Goal: Task Accomplishment & Management: Manage account settings

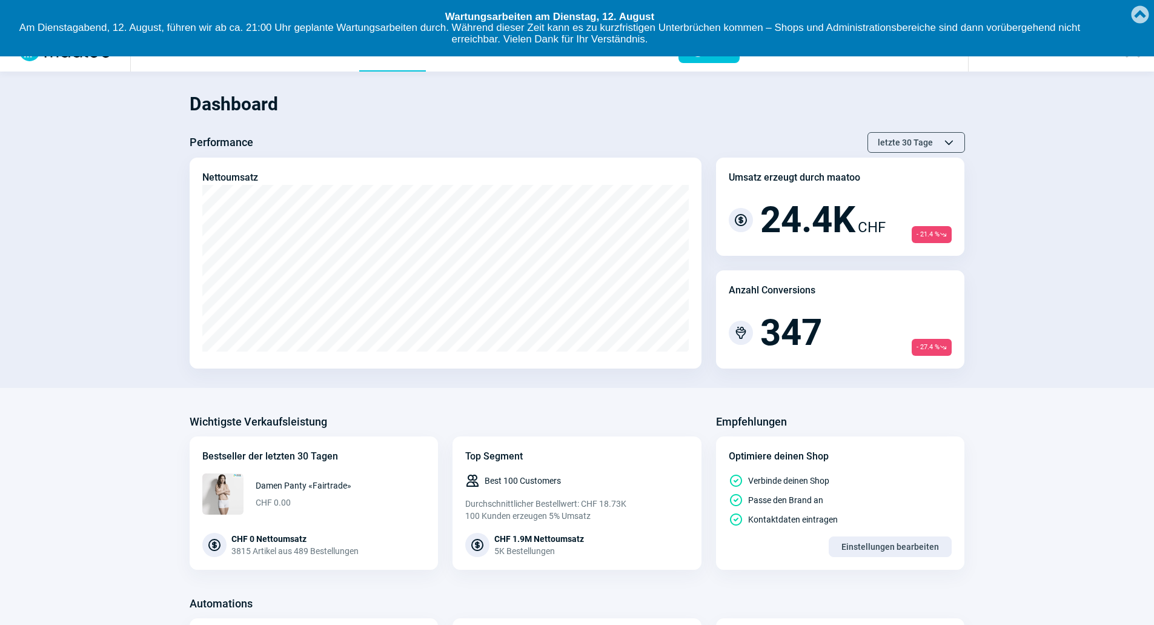
click at [1136, 15] on link "Created with Raphaël 2.1.2" at bounding box center [1140, 13] width 24 height 27
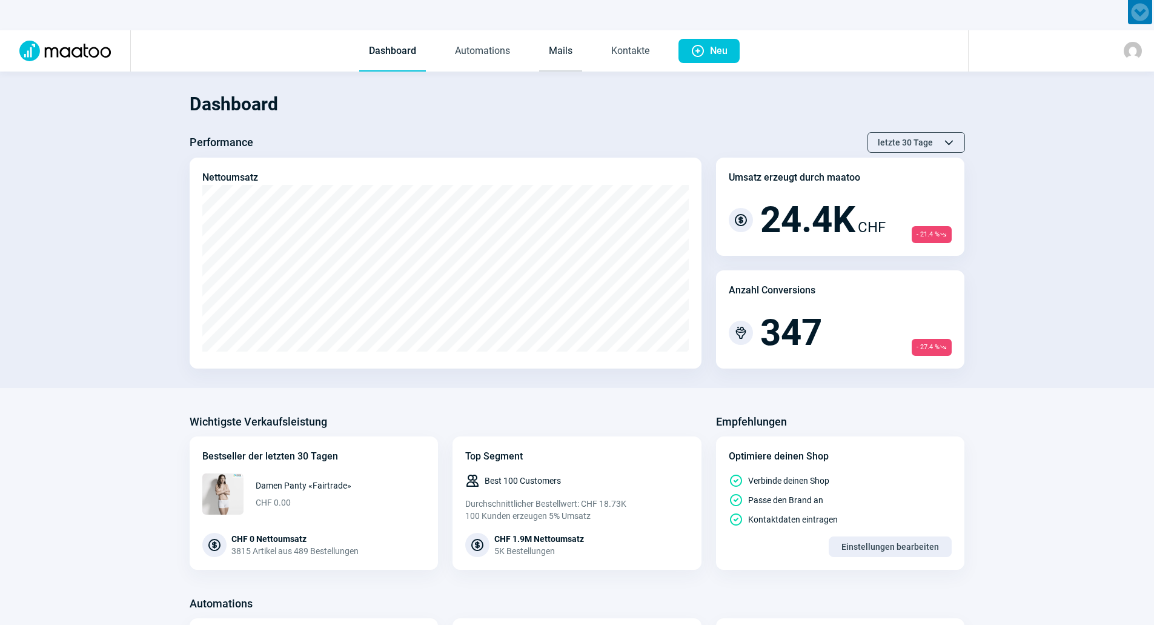
click at [567, 47] on link "Mails" at bounding box center [560, 52] width 43 height 40
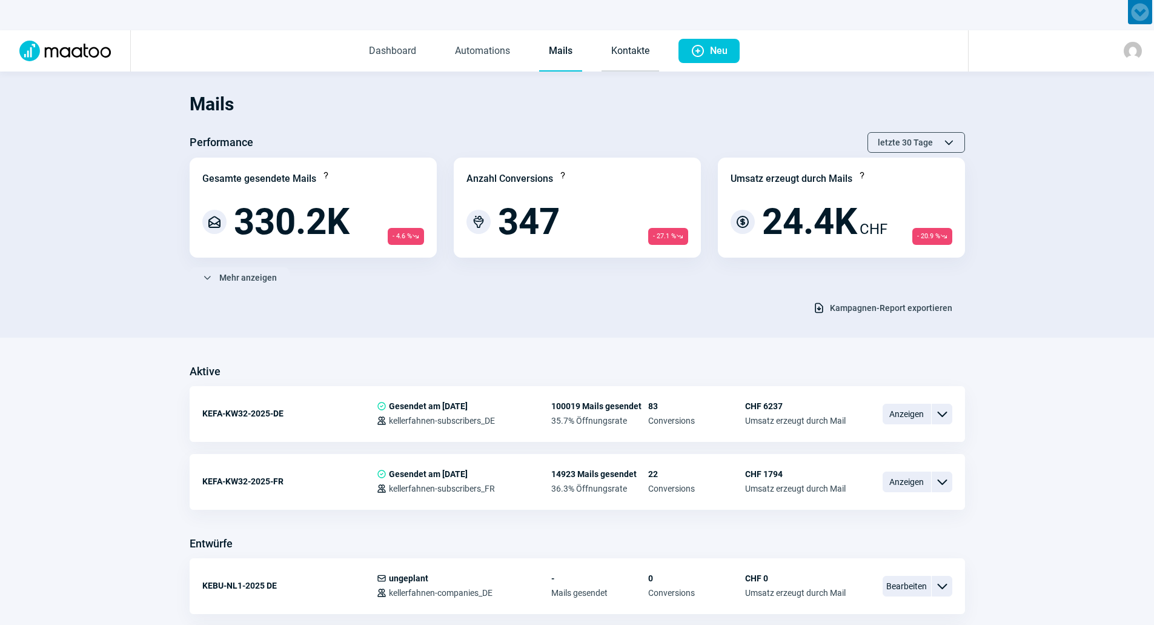
click at [612, 52] on link "Kontakte" at bounding box center [631, 52] width 58 height 40
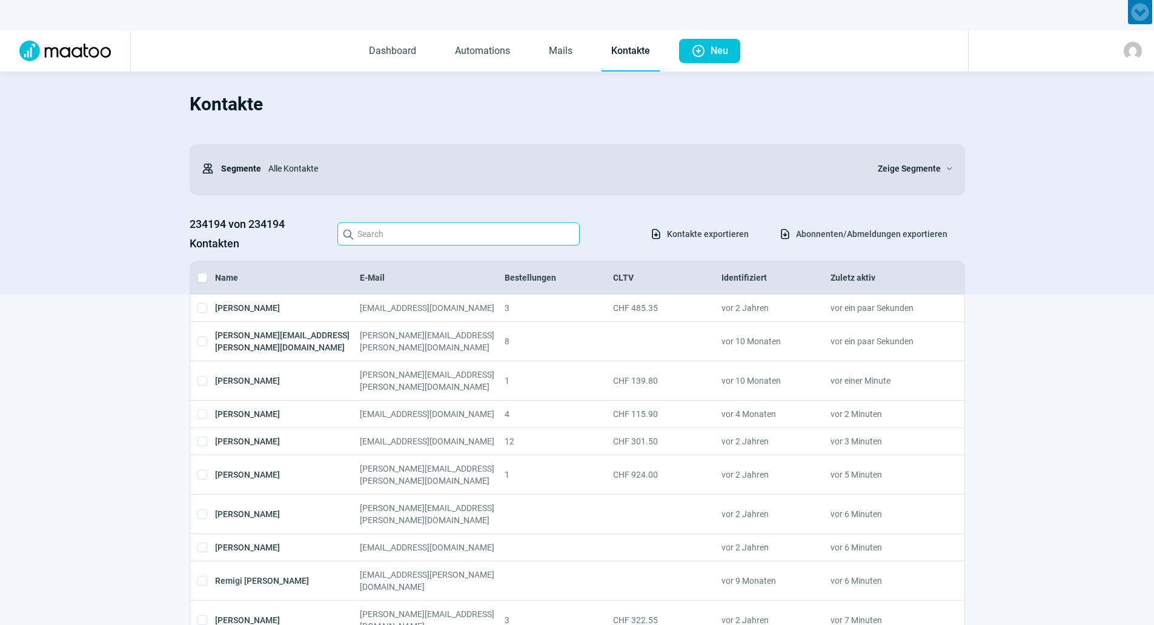
click at [469, 235] on input "Search icon" at bounding box center [459, 233] width 242 height 23
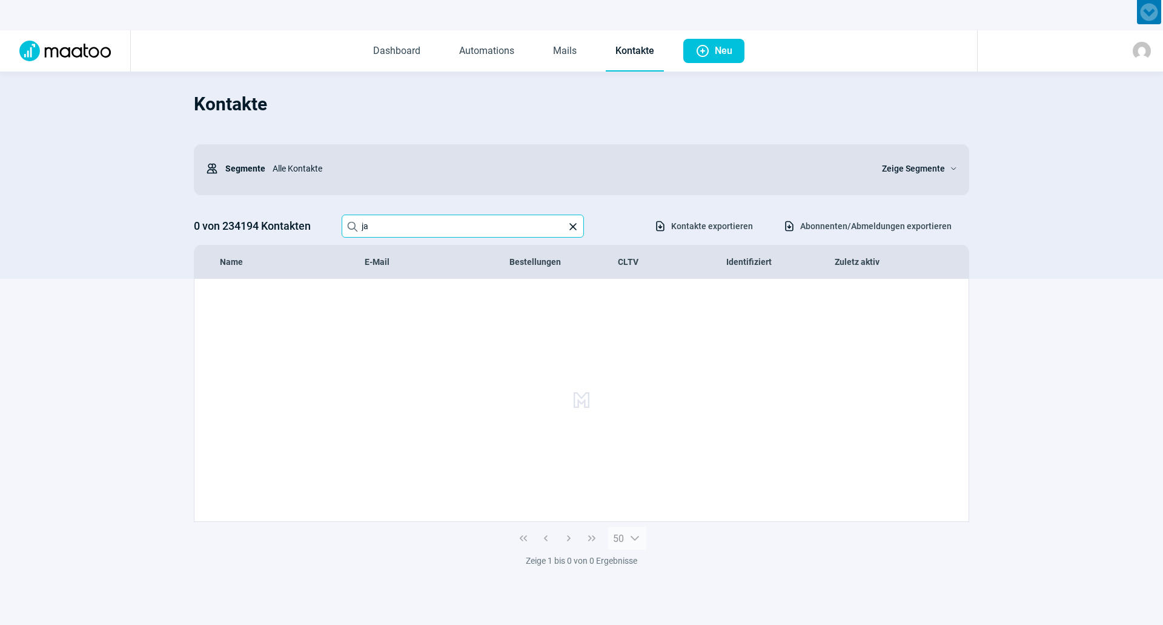
type input "j"
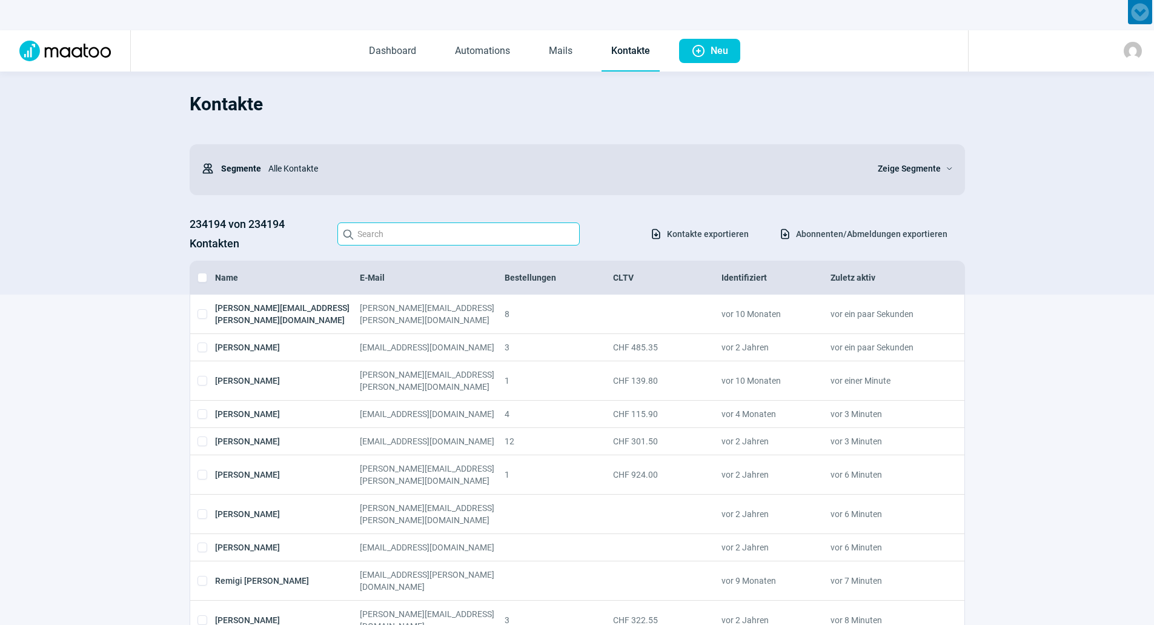
type input "p"
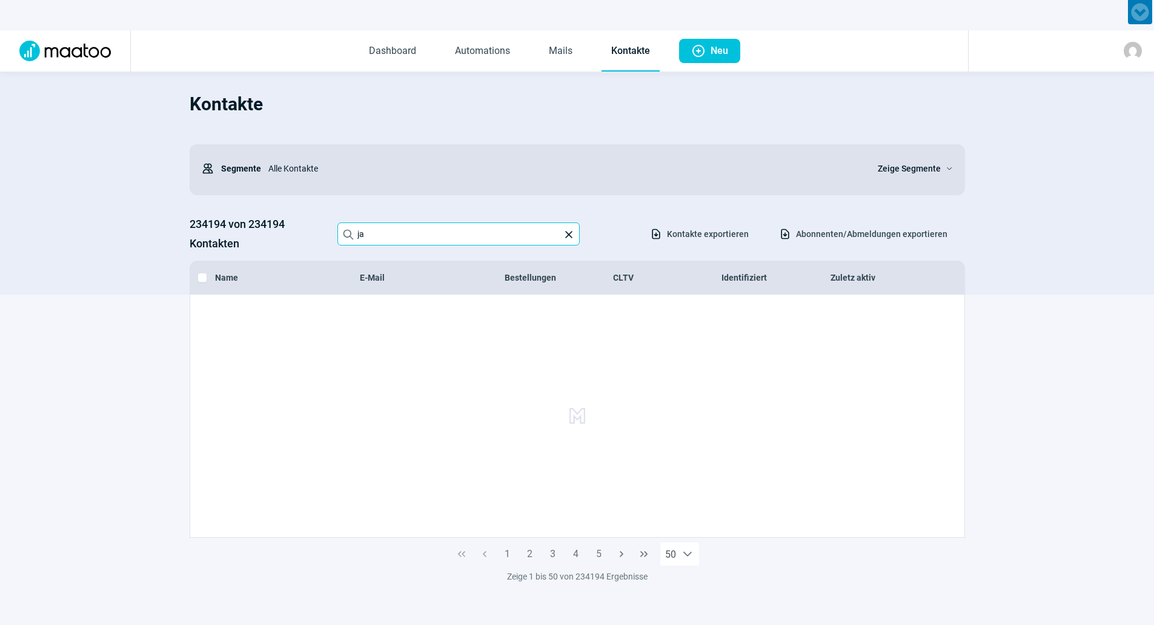
type input "j"
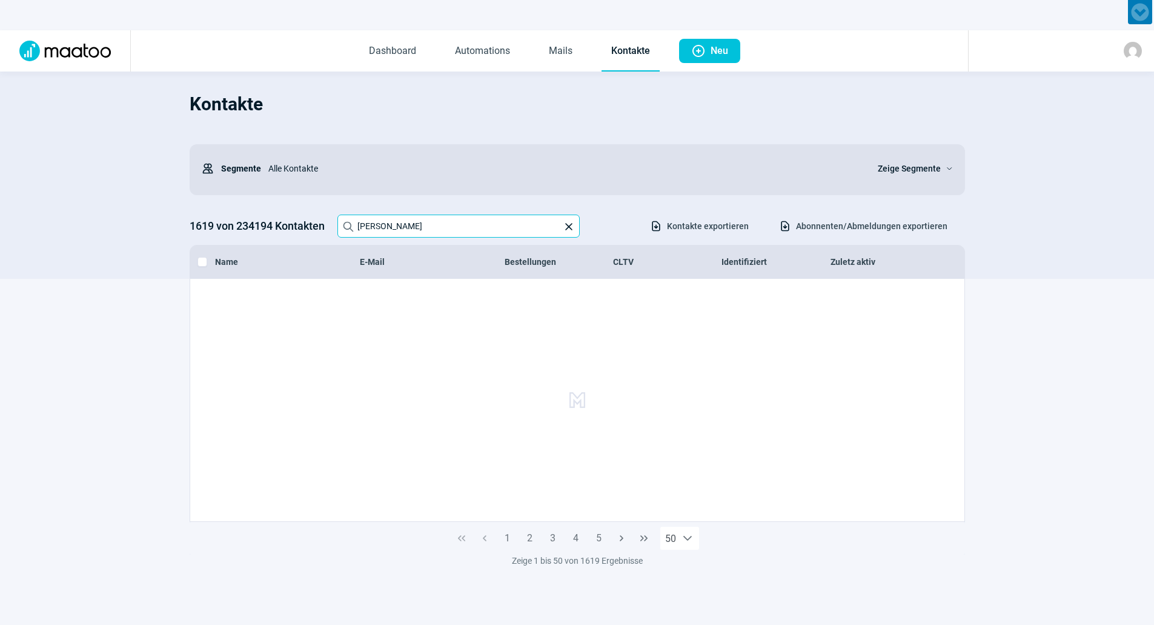
type input "J"
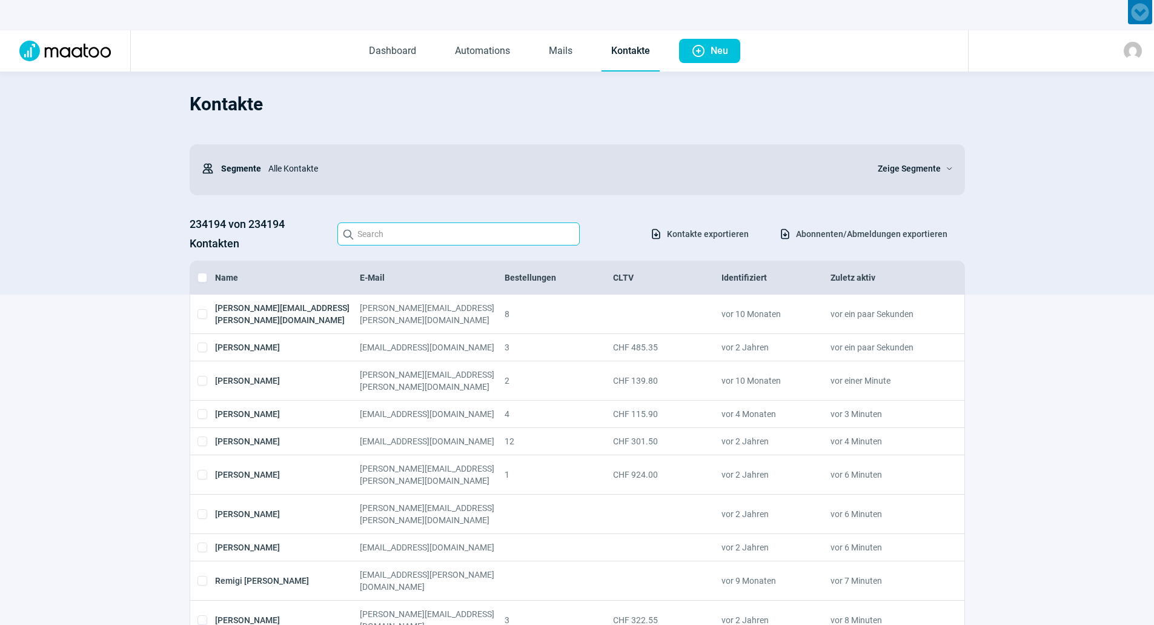
click at [505, 238] on input "Search icon" at bounding box center [459, 233] width 242 height 23
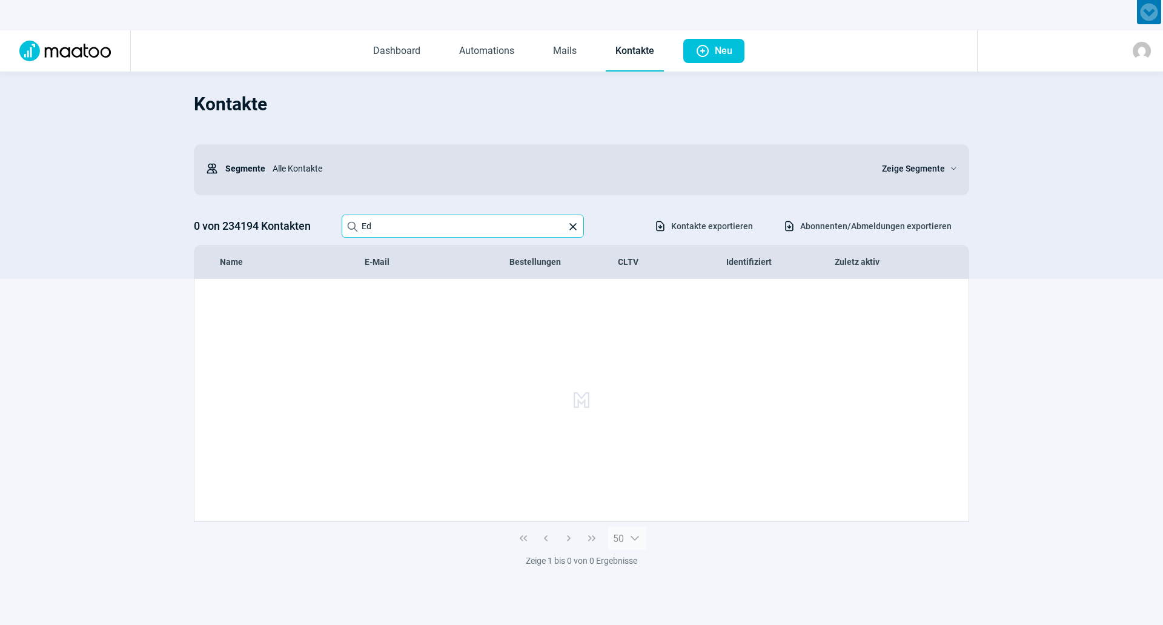
type input "E"
type input "p"
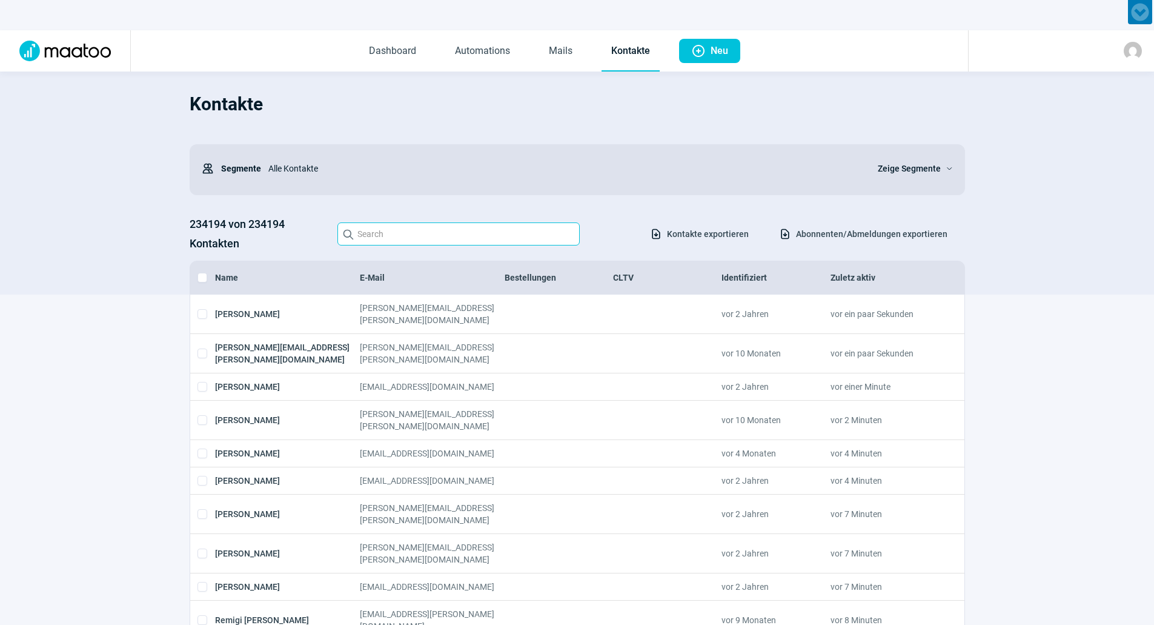
type input "D"
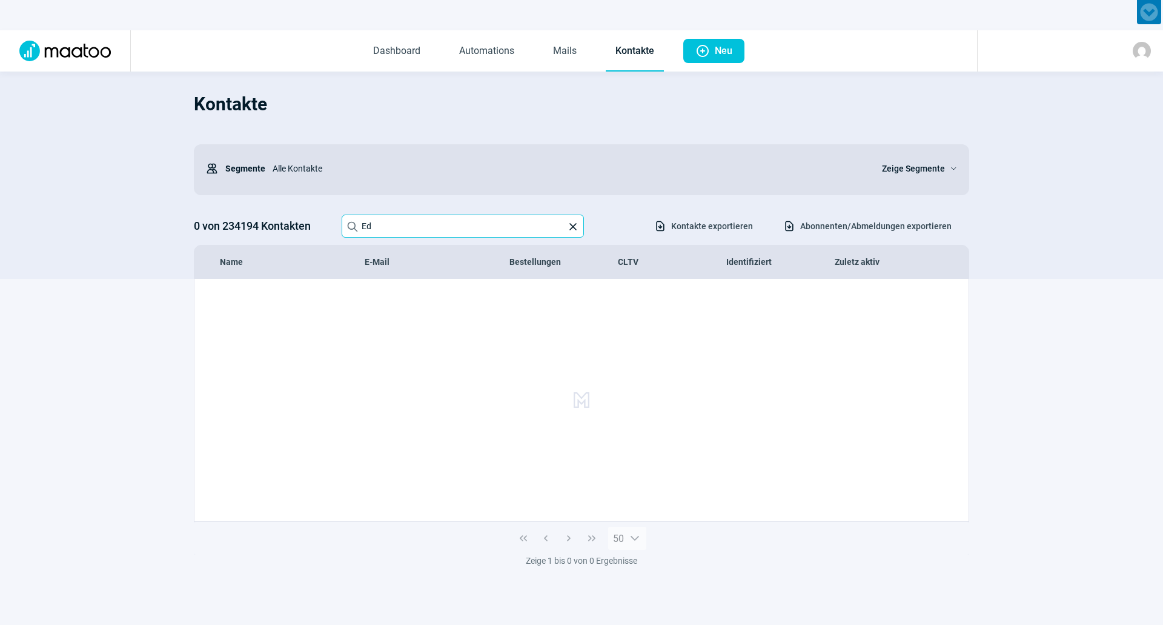
type input "E"
type input "P"
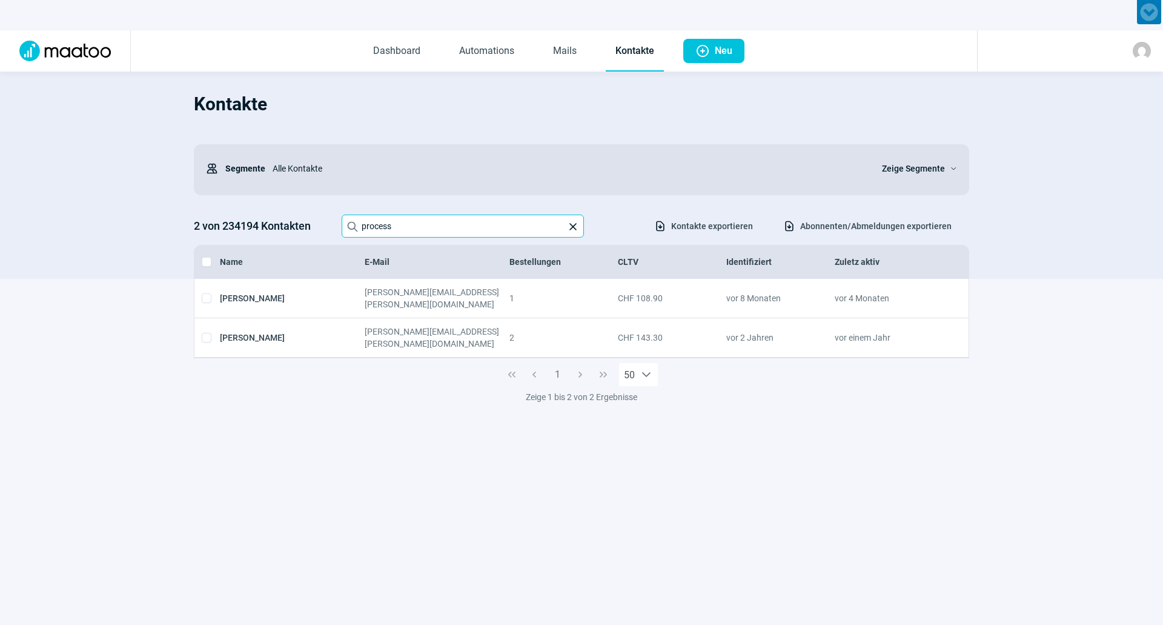
click at [418, 225] on input "process" at bounding box center [463, 226] width 242 height 23
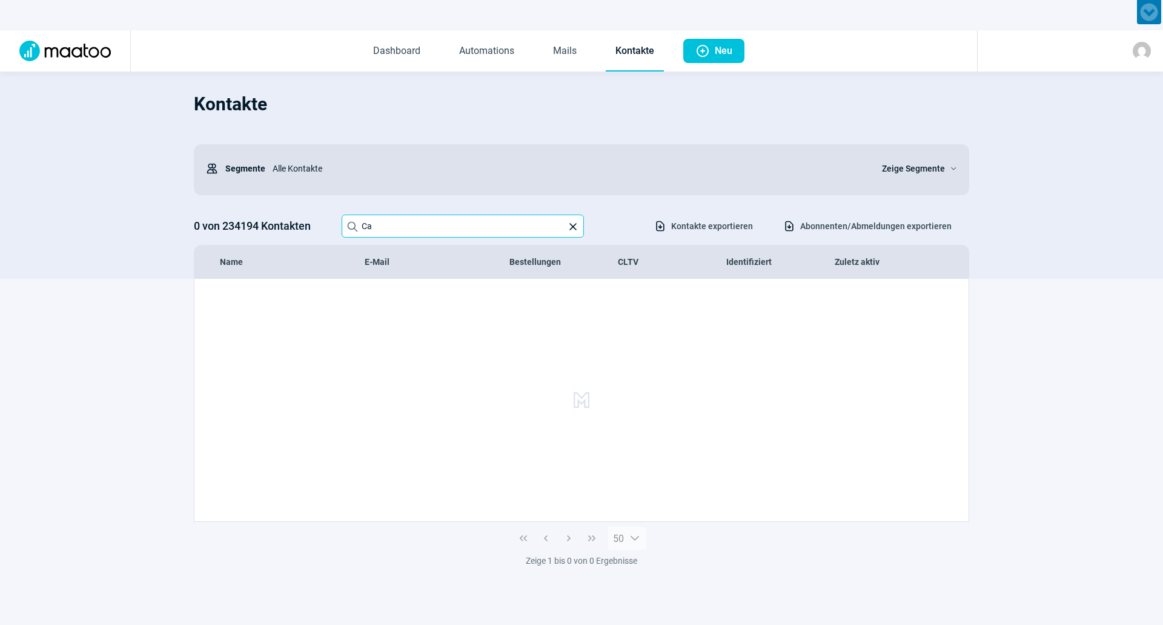
type input "C"
type input "huber.camille"
drag, startPoint x: 481, startPoint y: 234, endPoint x: 305, endPoint y: 245, distance: 175.5
click at [305, 245] on div "Kontakte Users icon Segmente Alle Kontakte Zeige Segmente ChevronDown icon 0 vo…" at bounding box center [582, 181] width 776 height 195
type input "helfenstein.falk"
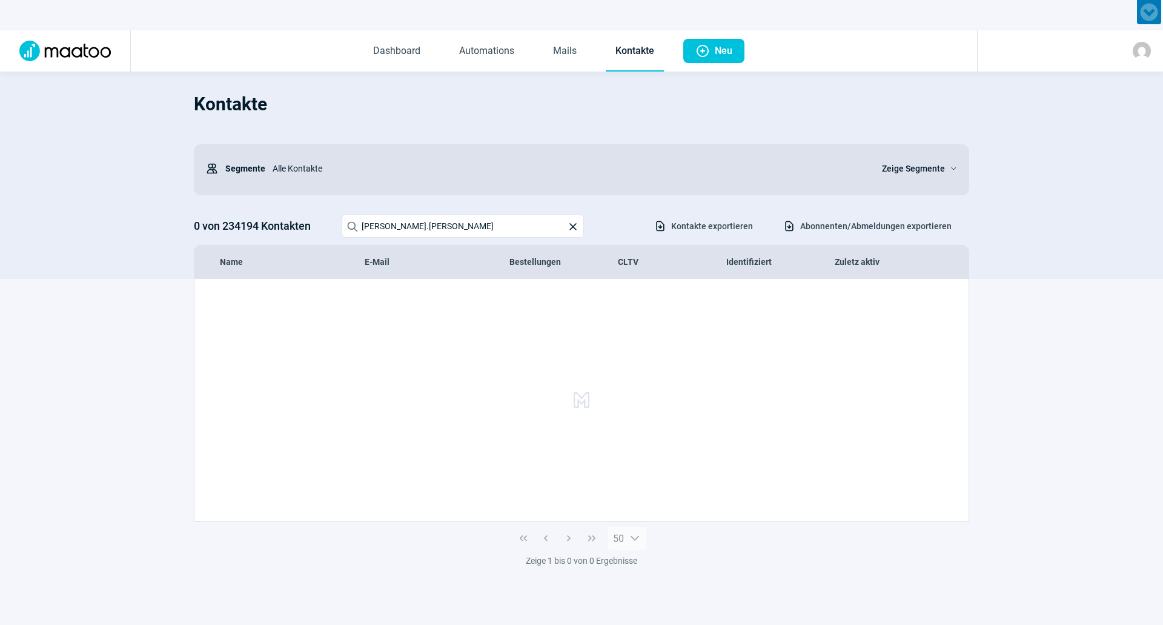
click at [474, 180] on div "Alle Kontakte" at bounding box center [566, 168] width 602 height 24
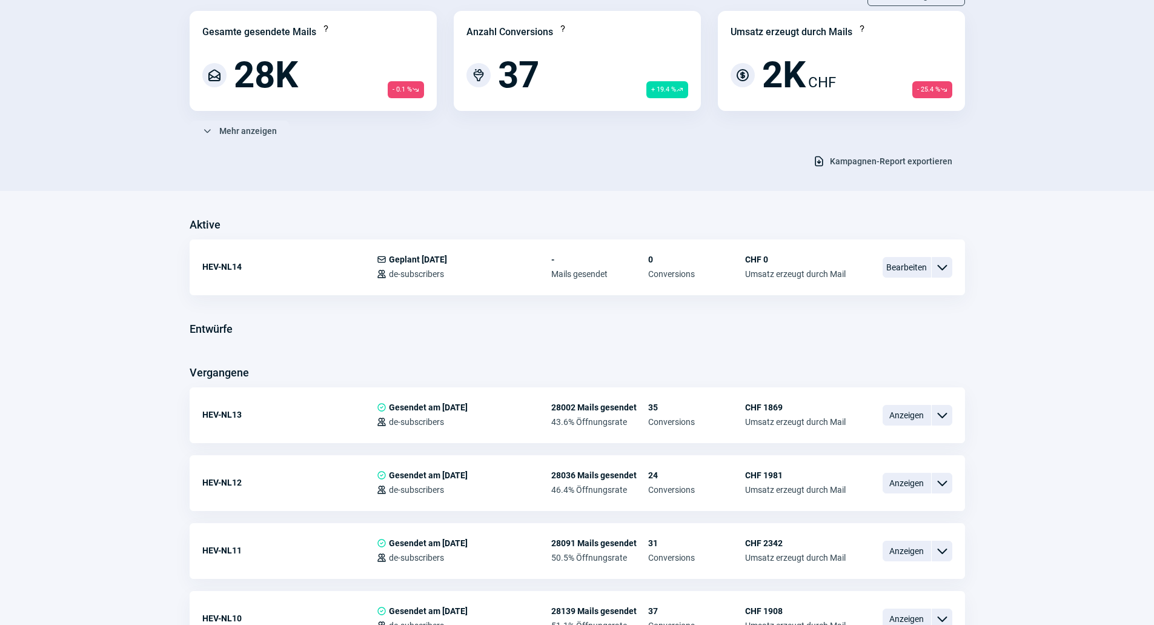
scroll to position [121, 0]
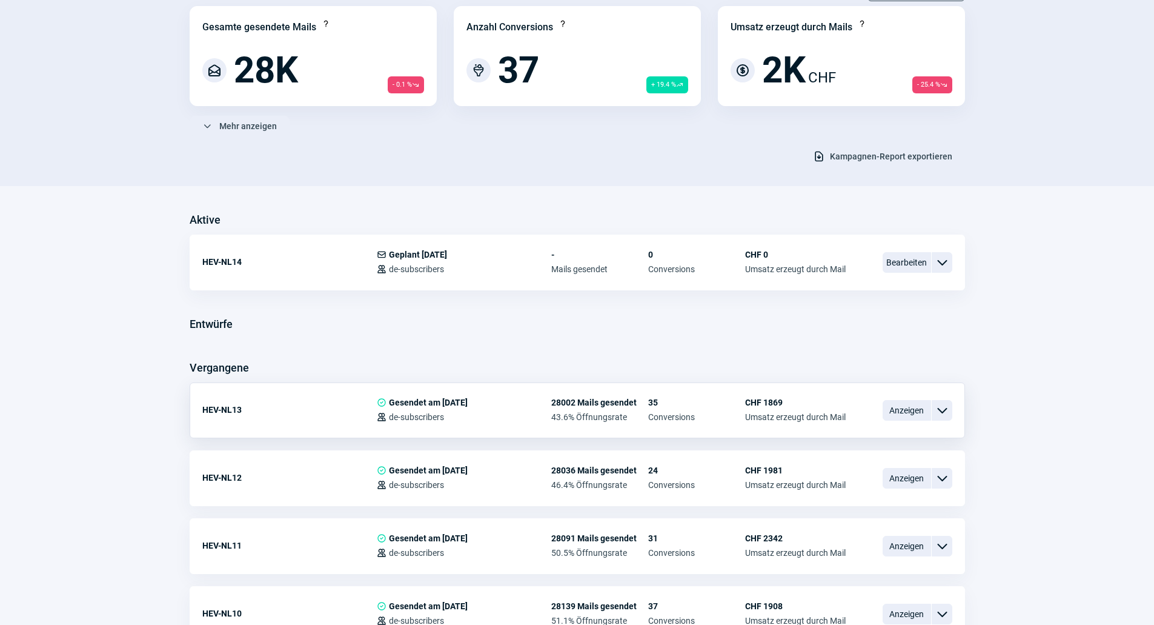
click at [937, 407] on span "ChevronDown icon" at bounding box center [942, 410] width 15 height 15
click at [909, 450] on div "Vorschau" at bounding box center [879, 461] width 145 height 22
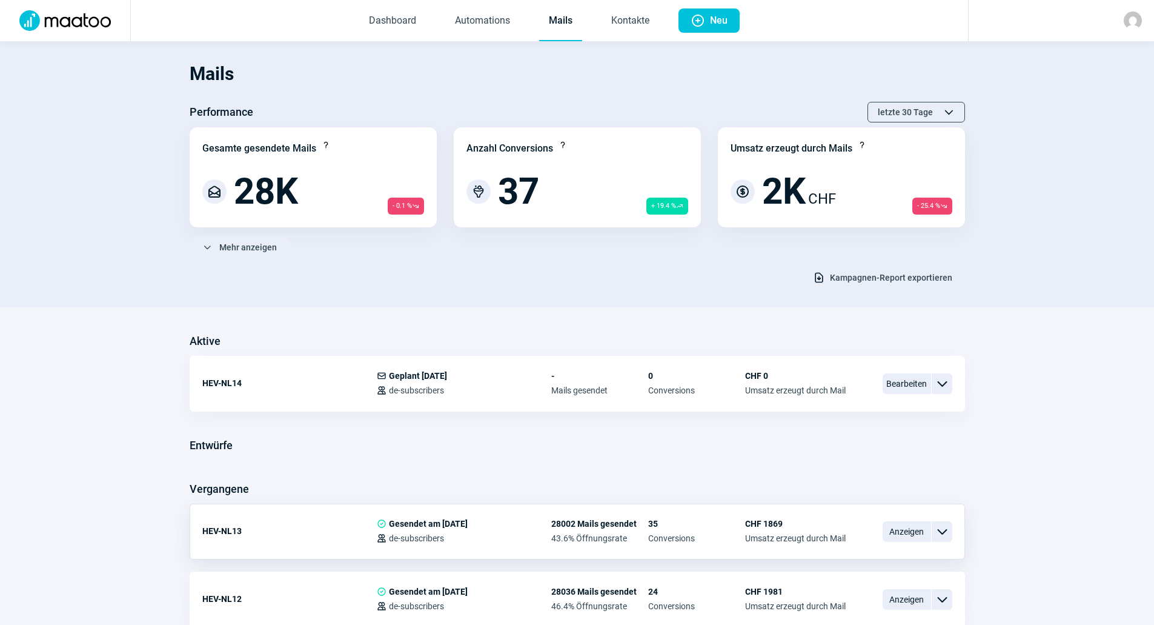
scroll to position [242, 0]
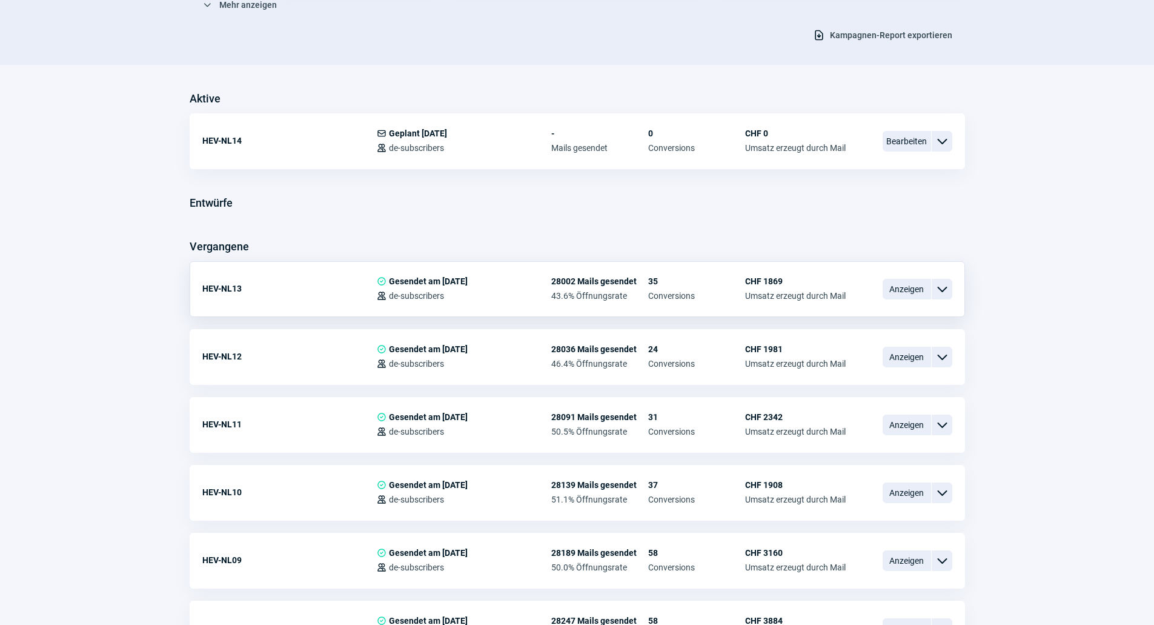
click at [939, 288] on span "ChevronDown icon" at bounding box center [942, 289] width 15 height 15
click at [899, 361] on div "Kopieren" at bounding box center [879, 361] width 145 height 22
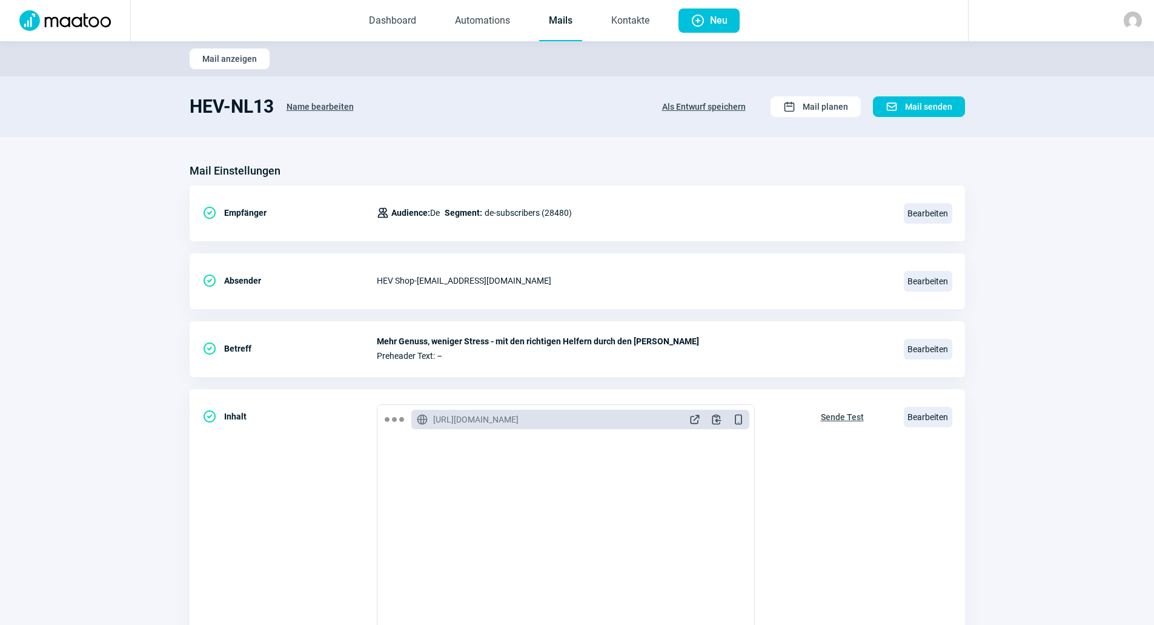
click at [317, 101] on span "Name bearbeiten" at bounding box center [320, 106] width 67 height 19
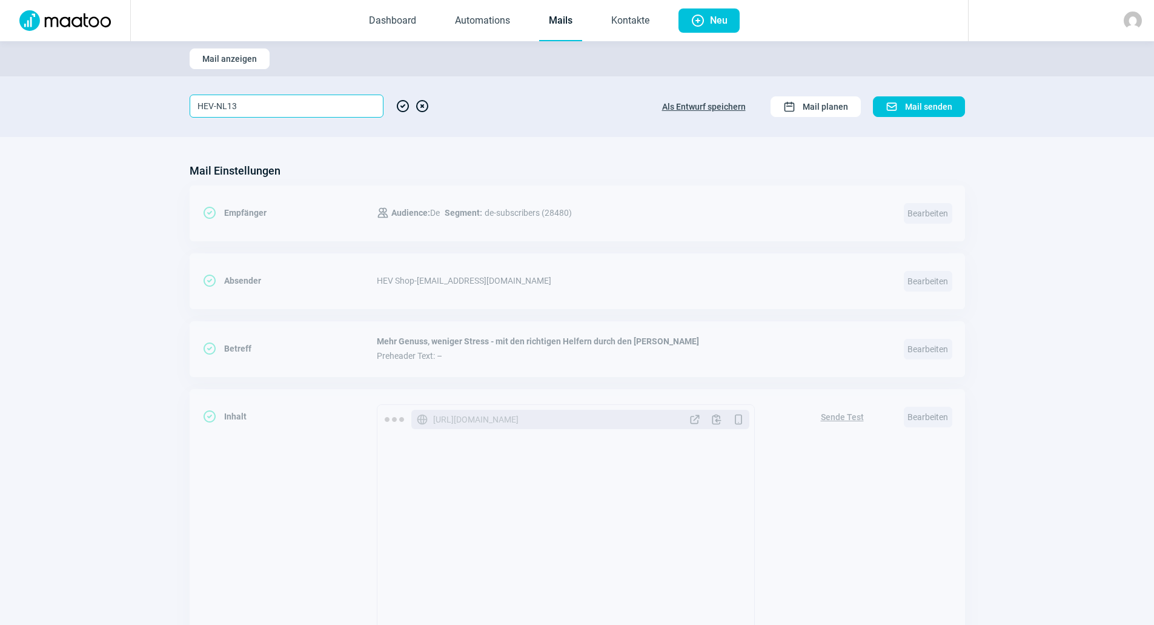
click at [308, 102] on input "HEV-NL13" at bounding box center [287, 106] width 194 height 23
type input "HEV-NL15"
click at [425, 103] on span "XCircle icon" at bounding box center [422, 106] width 15 height 23
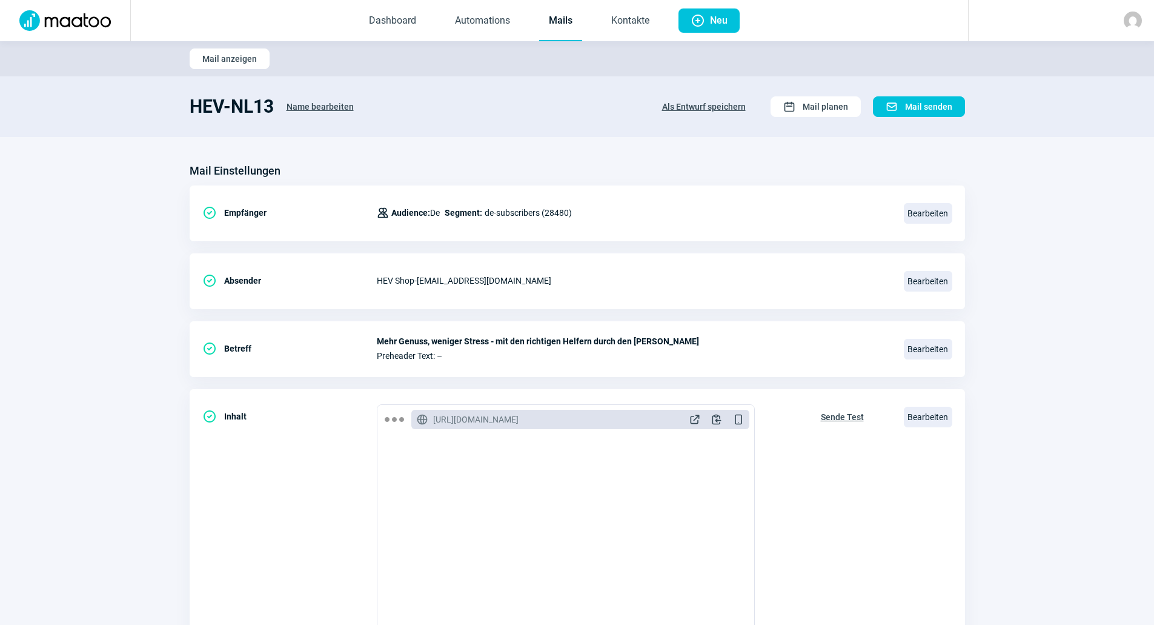
click at [425, 103] on div "HEV-NL13 Name bearbeiten Als Entwurf speichern Calendar icon Mail planen Mail i…" at bounding box center [578, 107] width 776 height 22
click at [336, 108] on span "Name bearbeiten" at bounding box center [320, 106] width 67 height 19
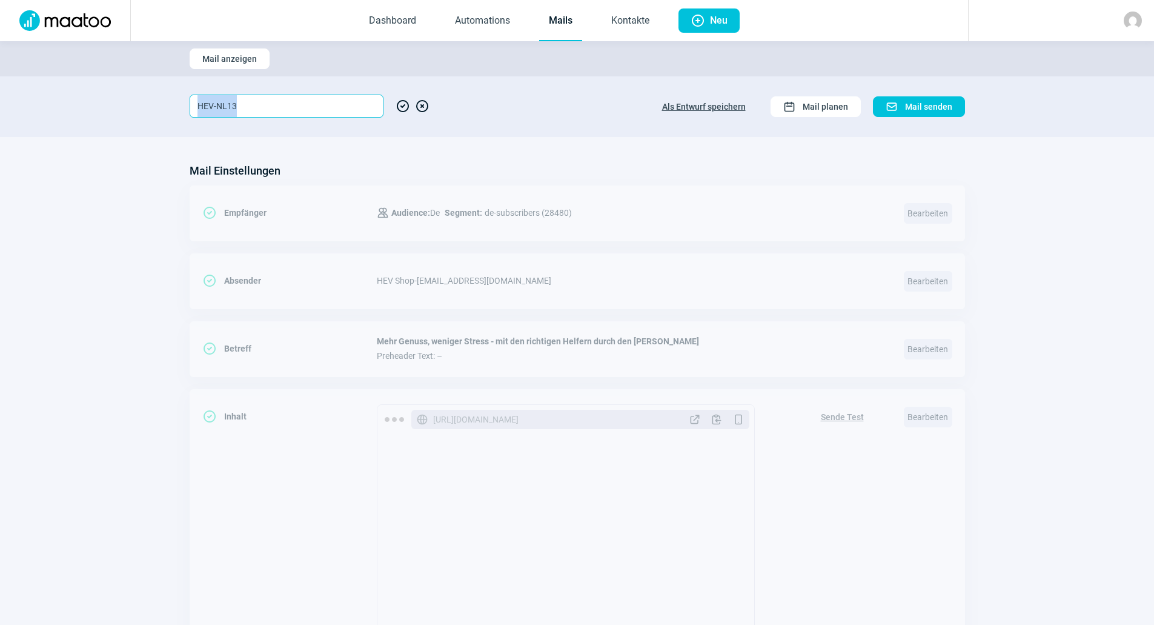
click at [353, 108] on input "HEV-NL13" at bounding box center [287, 106] width 194 height 23
type input "5HEV-NL13"
click at [399, 104] on span "CheckCircle icon" at bounding box center [403, 106] width 15 height 23
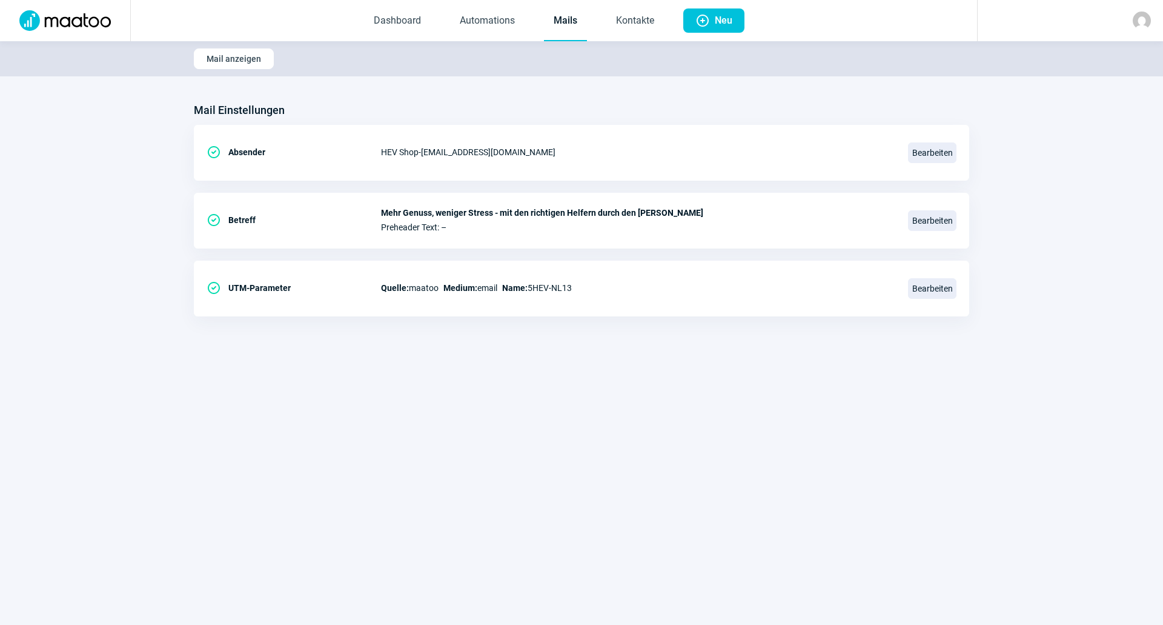
click at [316, 110] on div "Mail Einstellungen" at bounding box center [582, 110] width 776 height 19
click at [249, 58] on span "Mail anzeigen" at bounding box center [234, 58] width 55 height 19
click at [414, 21] on link "Dashboard" at bounding box center [397, 21] width 67 height 40
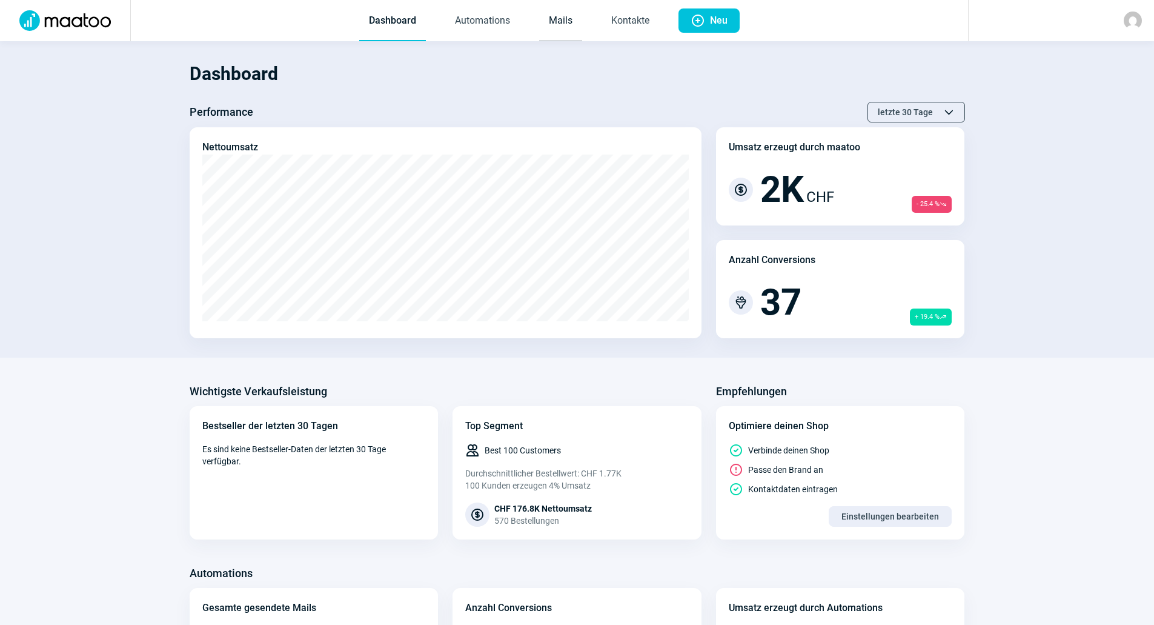
click at [556, 21] on link "Mails" at bounding box center [560, 21] width 43 height 40
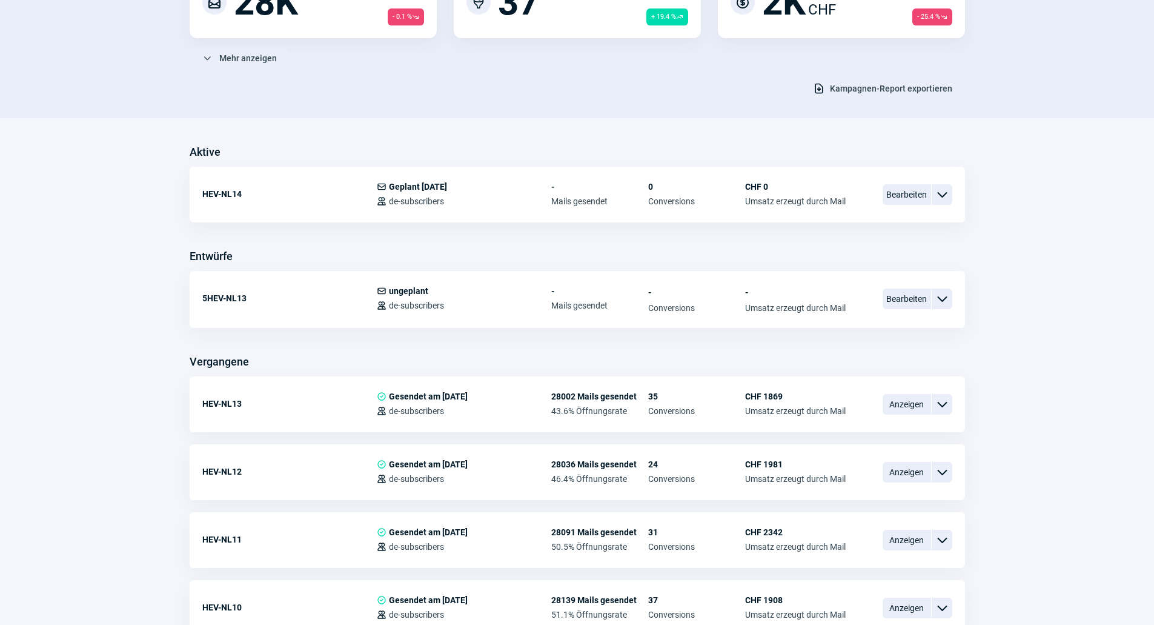
scroll to position [182, 0]
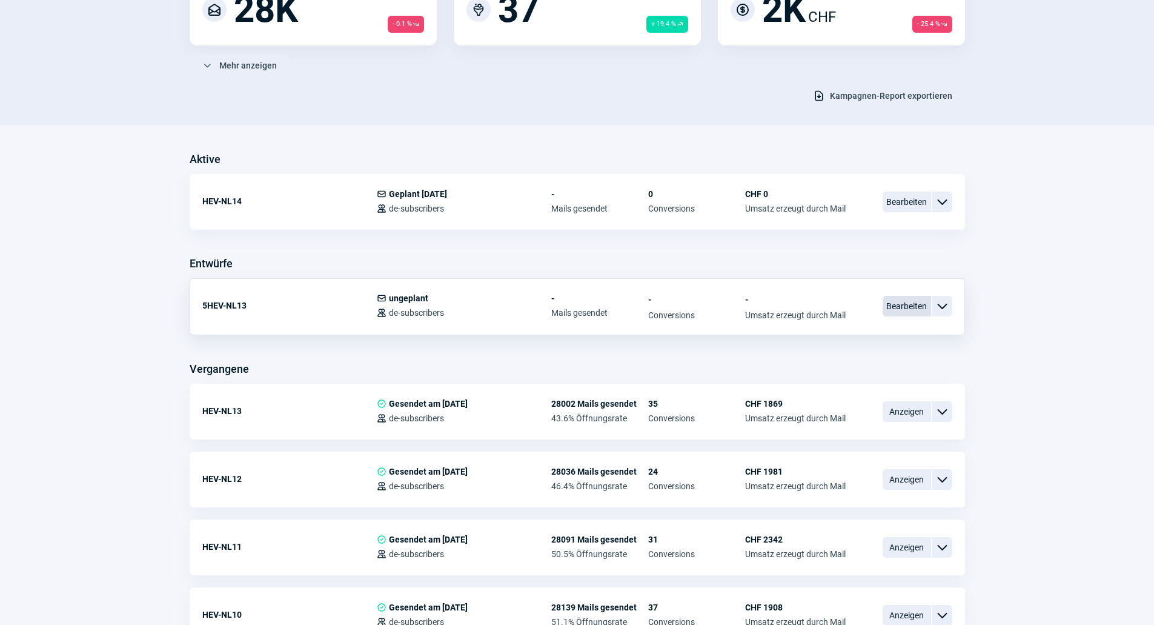
click at [902, 305] on span "Bearbeiten" at bounding box center [907, 306] width 48 height 21
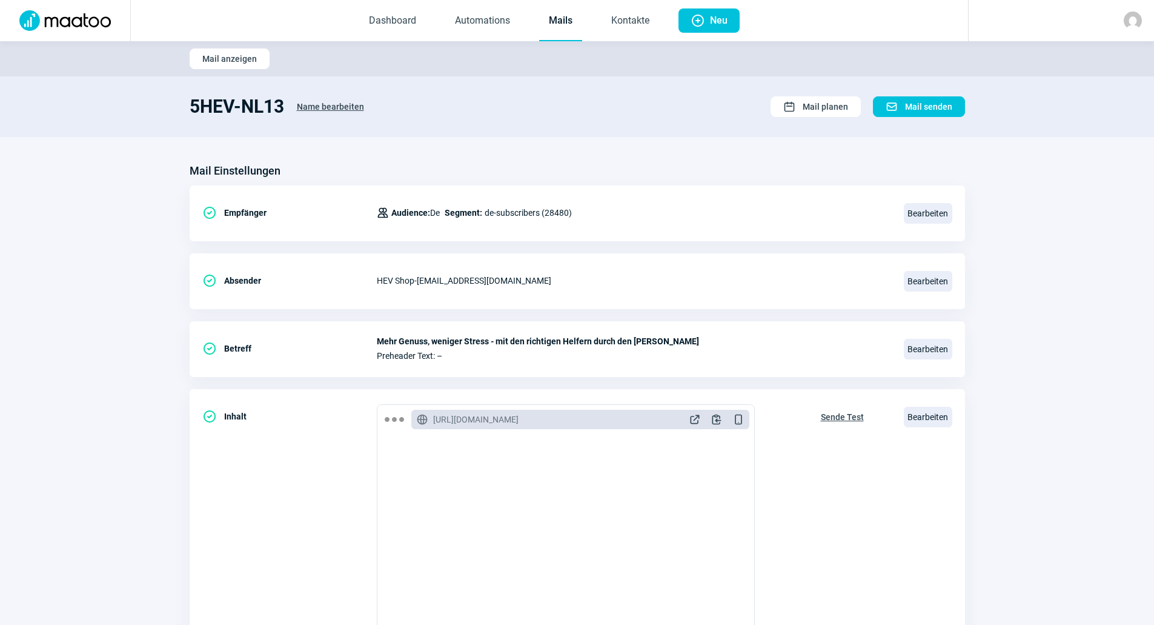
click at [316, 107] on span "Name bearbeiten" at bounding box center [330, 106] width 67 height 19
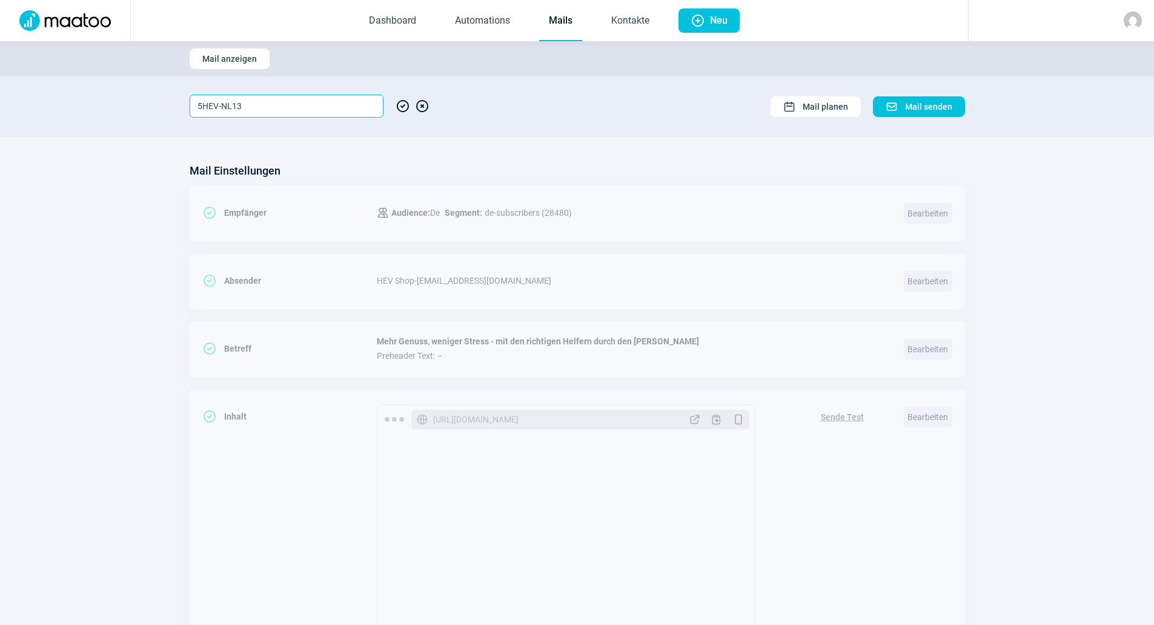
click at [204, 105] on input "5HEV-NL13" at bounding box center [287, 106] width 194 height 23
click at [267, 105] on input "HEV-NL13" at bounding box center [287, 106] width 194 height 23
type input "HEV-NL15"
click at [405, 106] on span "CheckCircle icon" at bounding box center [403, 106] width 15 height 23
click at [402, 106] on span "CheckCircle icon" at bounding box center [403, 106] width 15 height 23
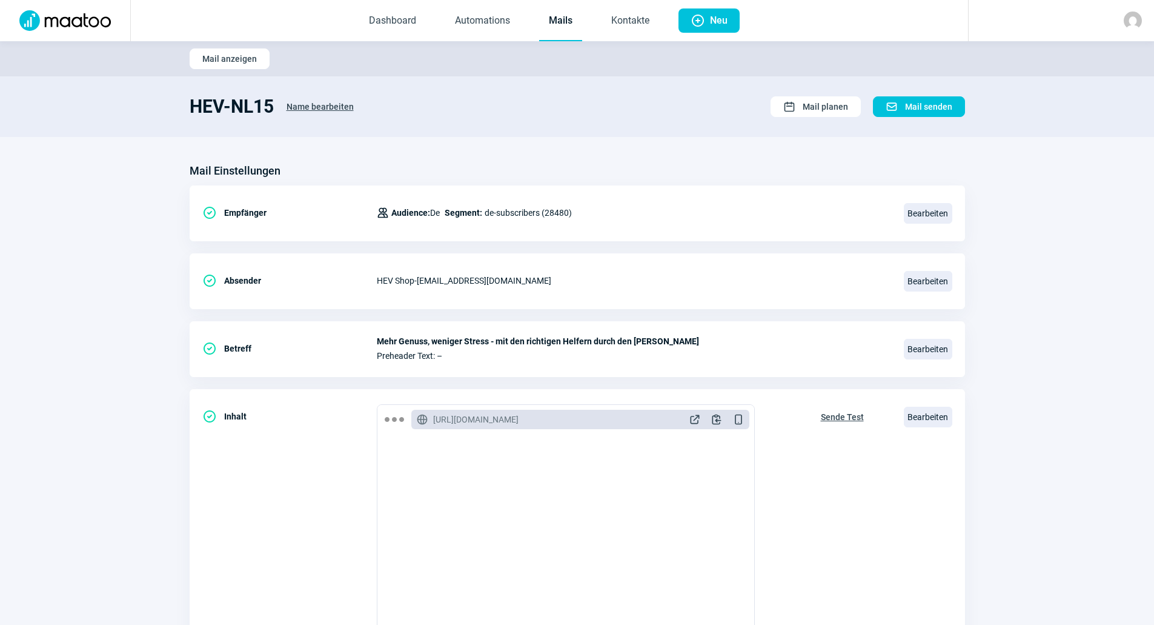
click at [534, 124] on section "HEV-NL15 Name bearbeiten Calendar icon Mail planen Mail icon Mail senden" at bounding box center [577, 106] width 1154 height 61
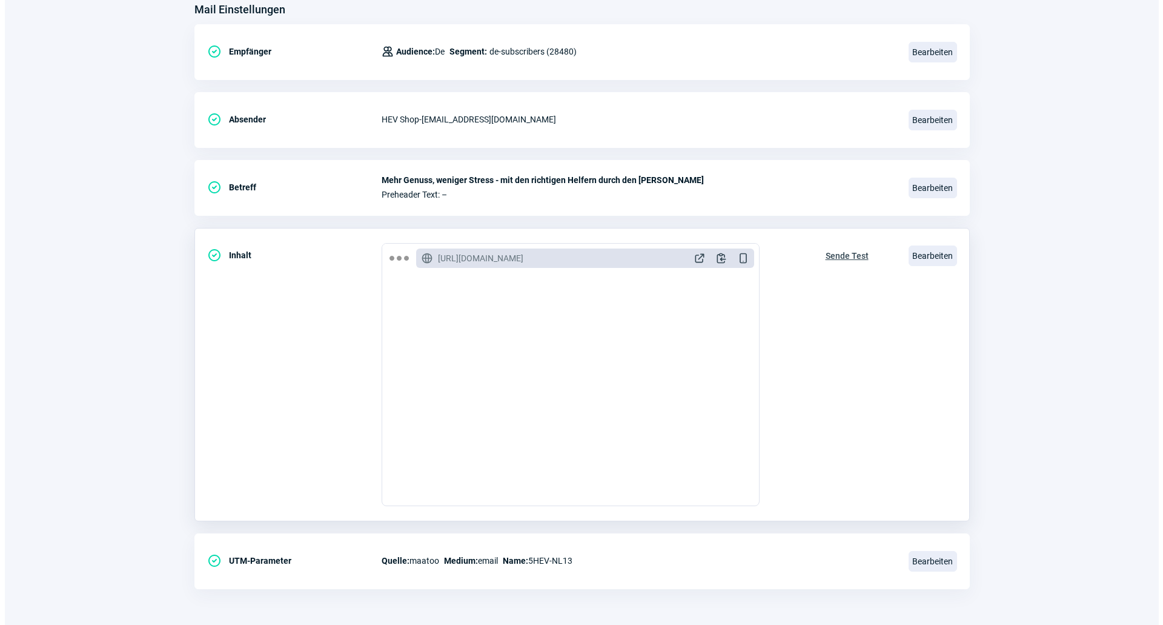
scroll to position [162, 0]
click at [945, 248] on span "Bearbeiten" at bounding box center [928, 255] width 48 height 21
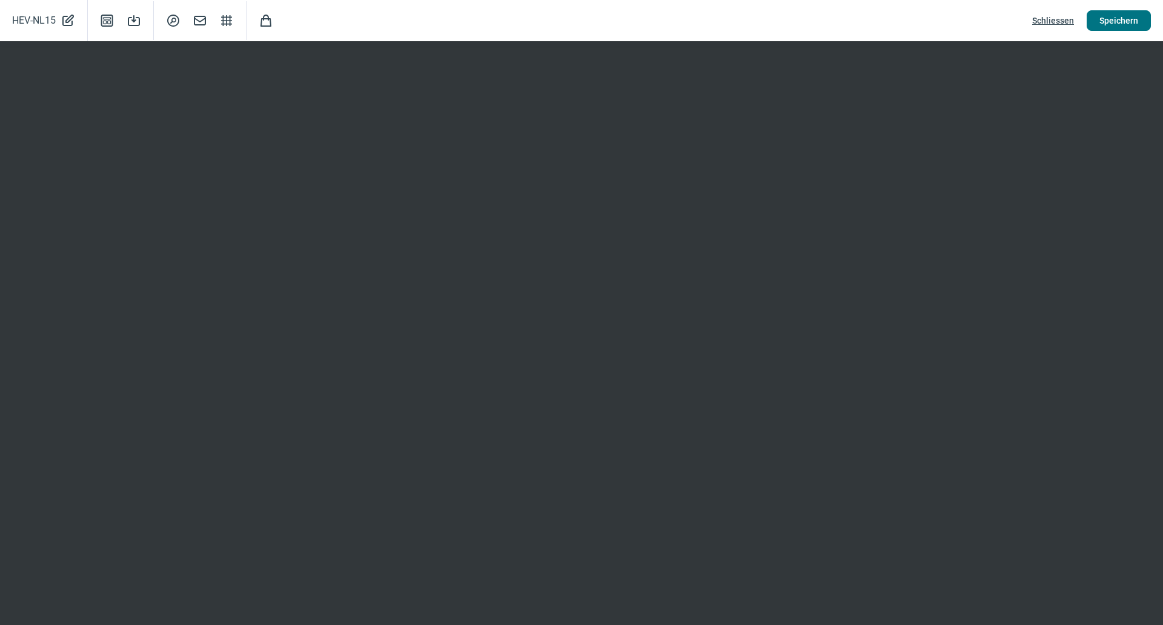
click at [1131, 24] on span "Speichern" at bounding box center [1119, 20] width 39 height 19
click at [1108, 25] on span "Speichern" at bounding box center [1119, 20] width 39 height 19
click at [1065, 22] on span "Schliessen" at bounding box center [1054, 20] width 42 height 19
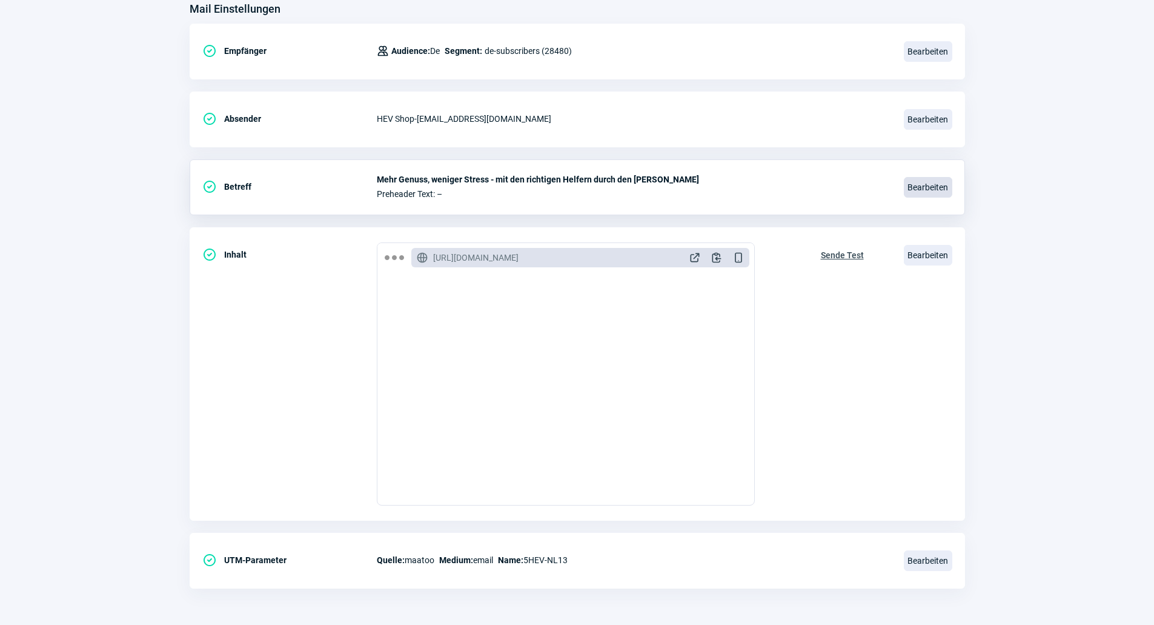
click at [922, 190] on span "Bearbeiten" at bounding box center [928, 187] width 48 height 21
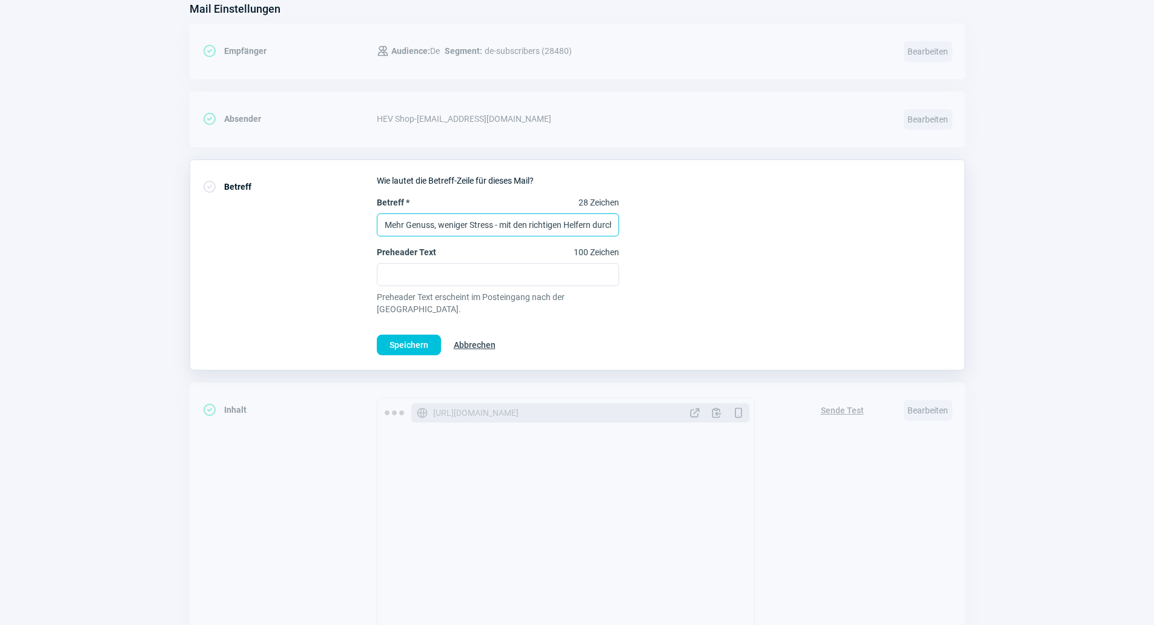
click at [492, 221] on input "Mehr Genuss, weniger Stress - mit den richtigen Helfern durch den Sommer" at bounding box center [498, 224] width 242 height 23
paste input "Der Sommer geht – der Herbst kommt"
type input "Der Sommer geht – der Herbst kommt"
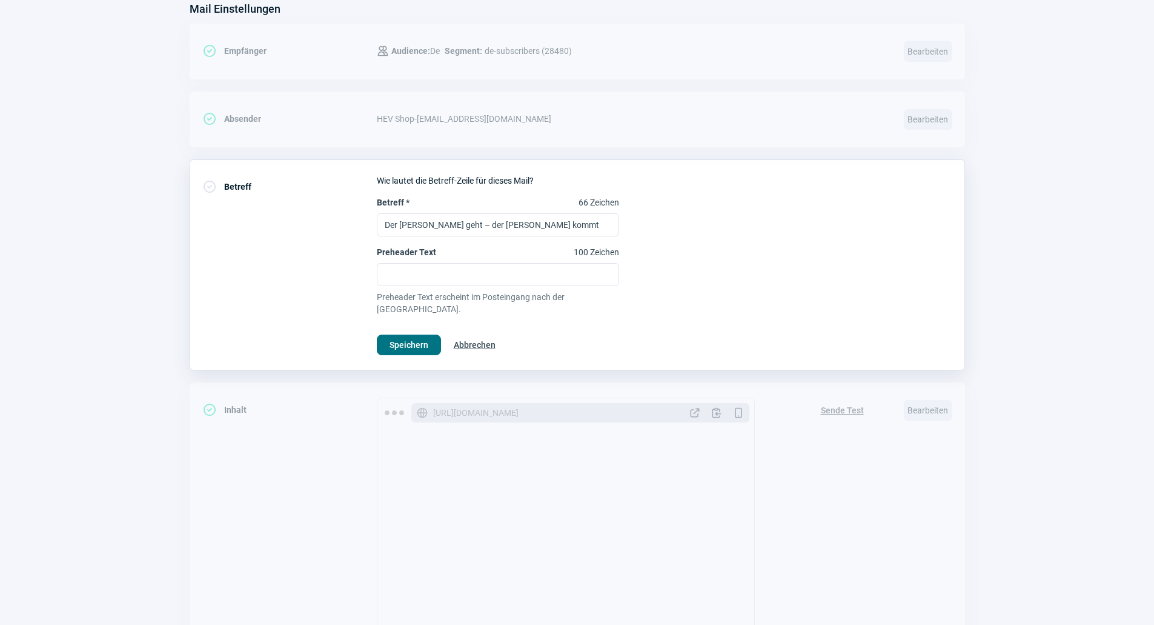
click at [398, 339] on span "Speichern" at bounding box center [409, 344] width 39 height 19
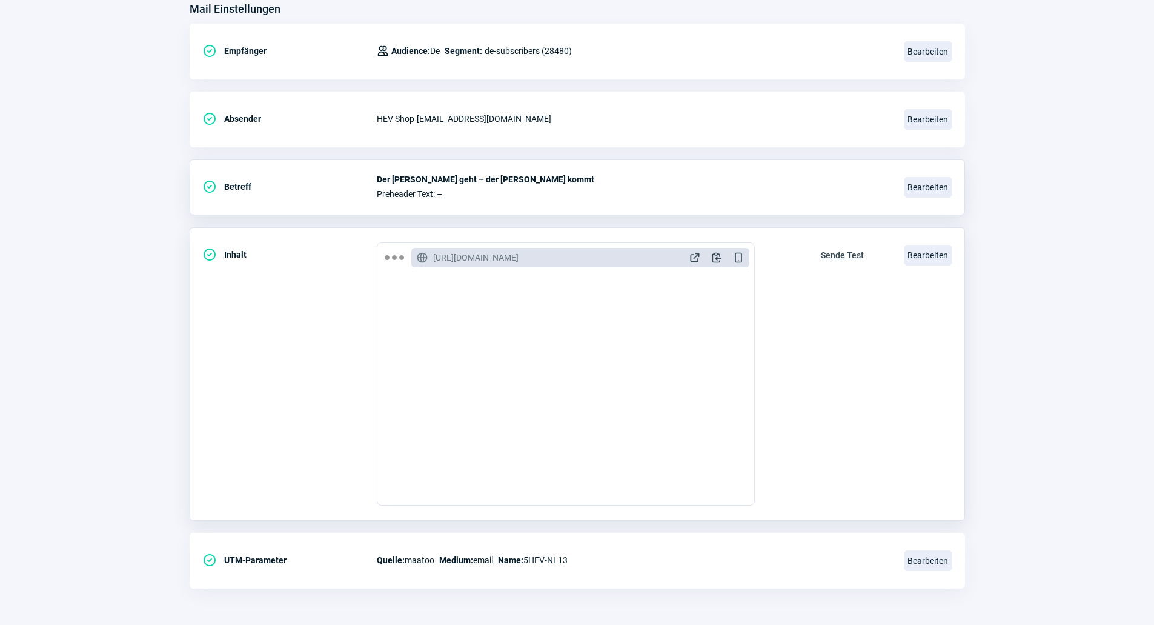
click at [846, 251] on span "Sende Test" at bounding box center [842, 254] width 43 height 19
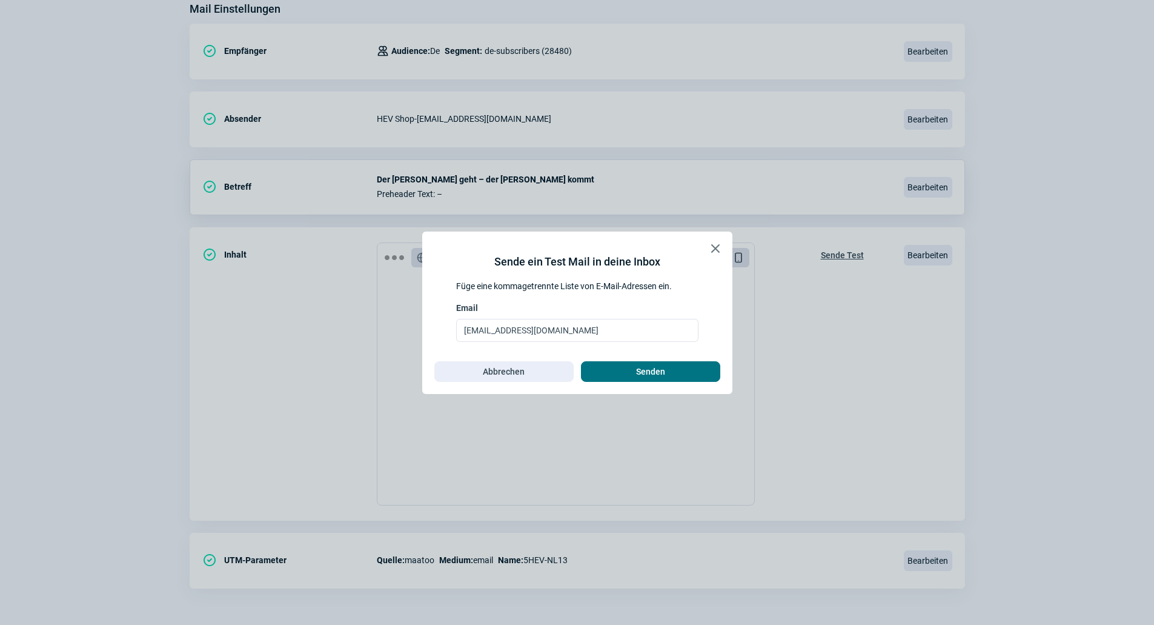
click at [611, 367] on span "Senden" at bounding box center [651, 371] width 114 height 19
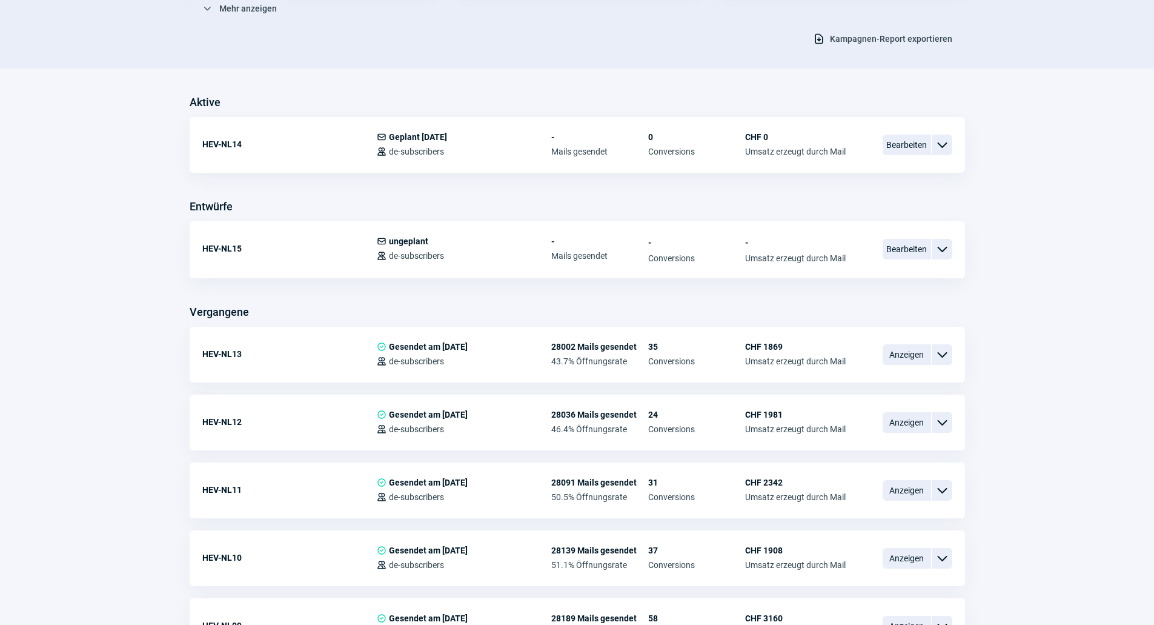
scroll to position [242, 0]
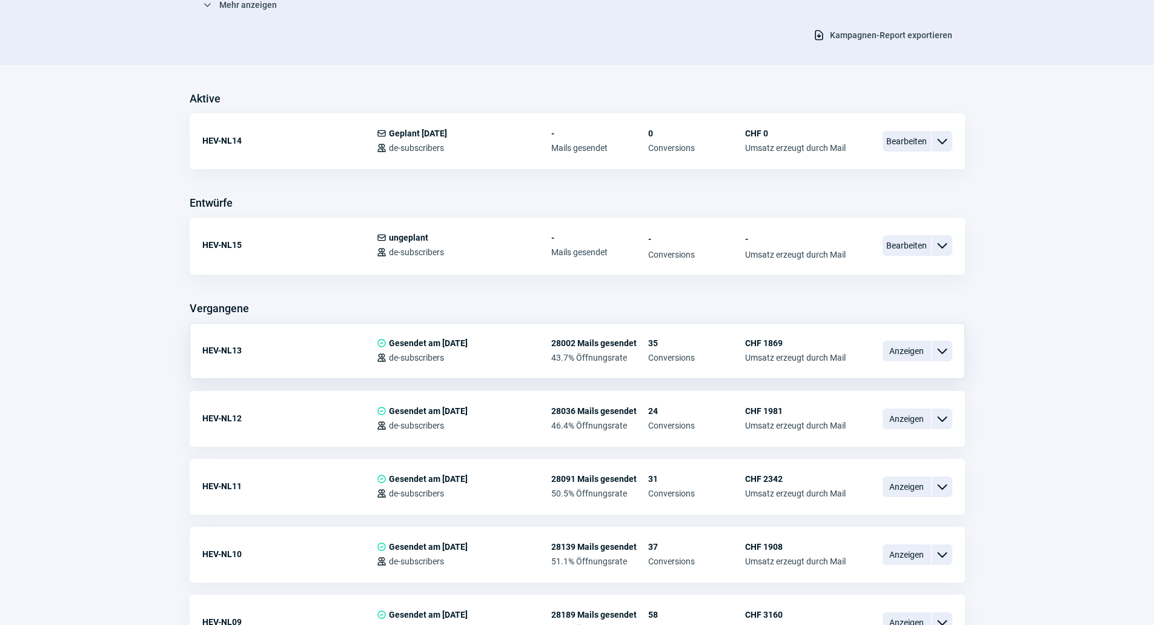
click at [943, 344] on span "ChevronDown icon" at bounding box center [942, 351] width 15 height 15
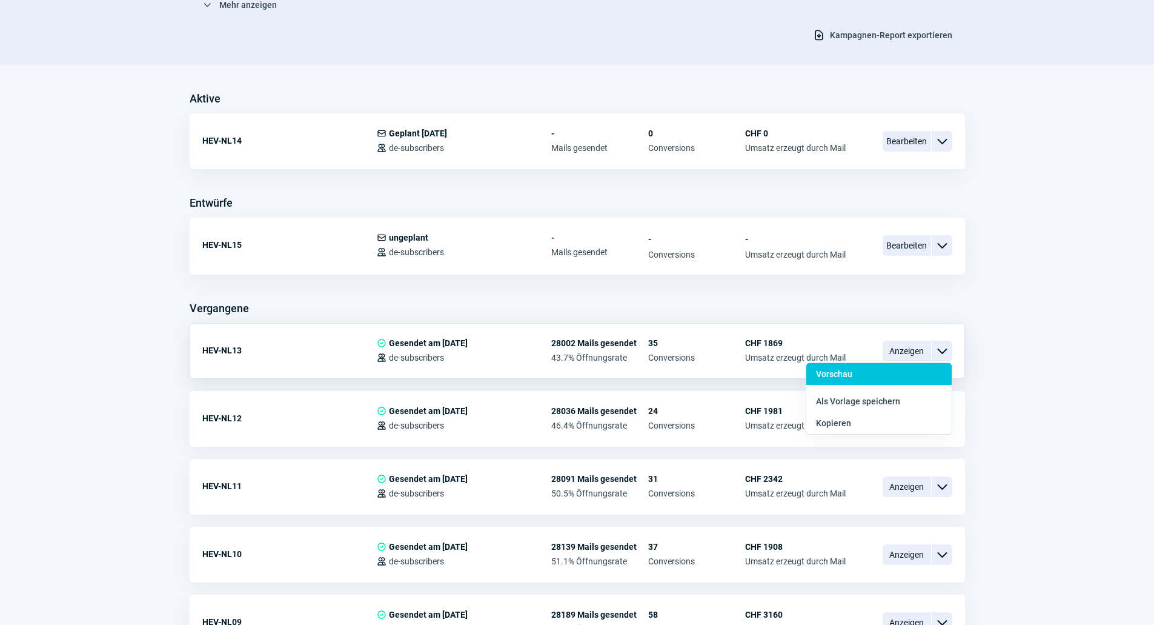
click at [880, 390] on div "Vorschau" at bounding box center [879, 401] width 145 height 22
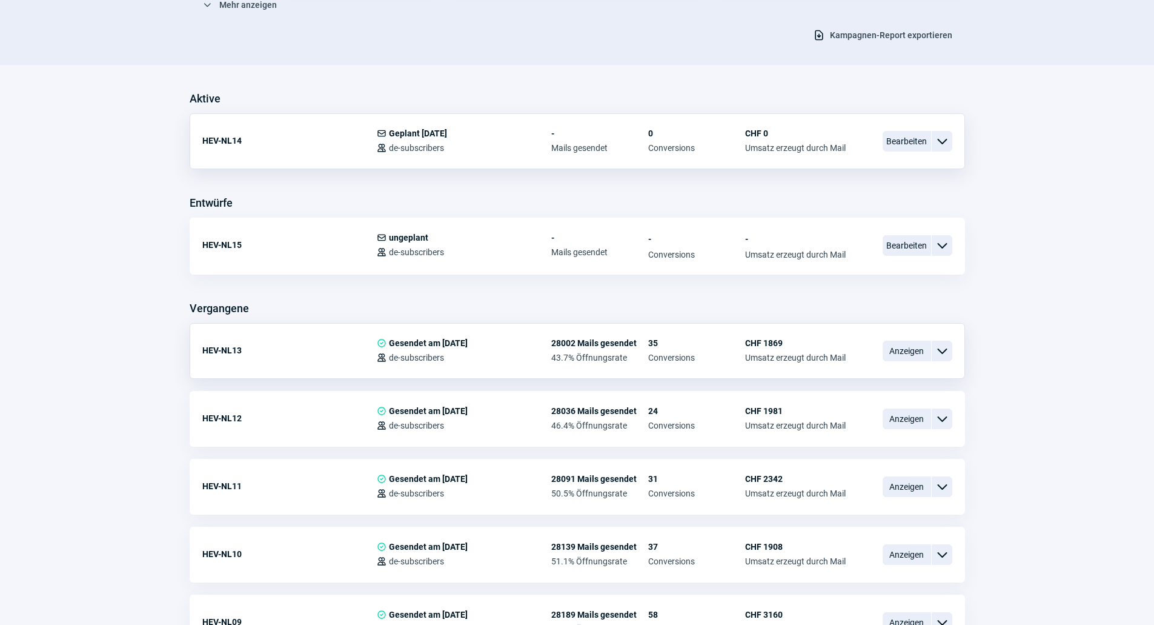
click at [945, 144] on span "ChevronDown icon" at bounding box center [942, 141] width 15 height 15
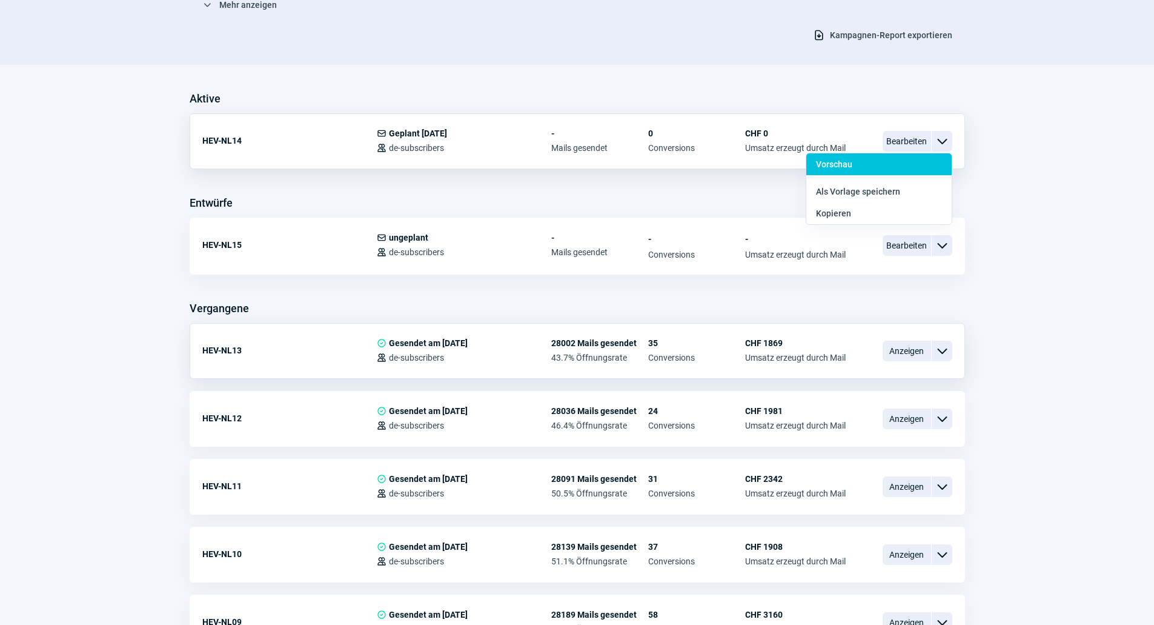
click at [890, 181] on div "Vorschau" at bounding box center [879, 192] width 145 height 22
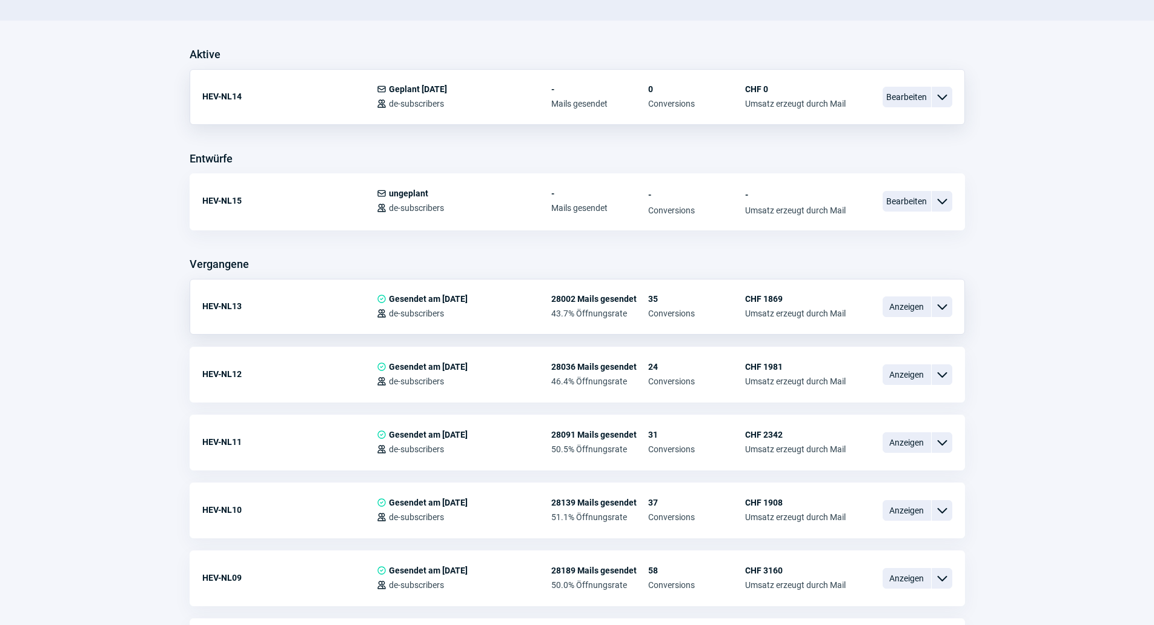
scroll to position [364, 0]
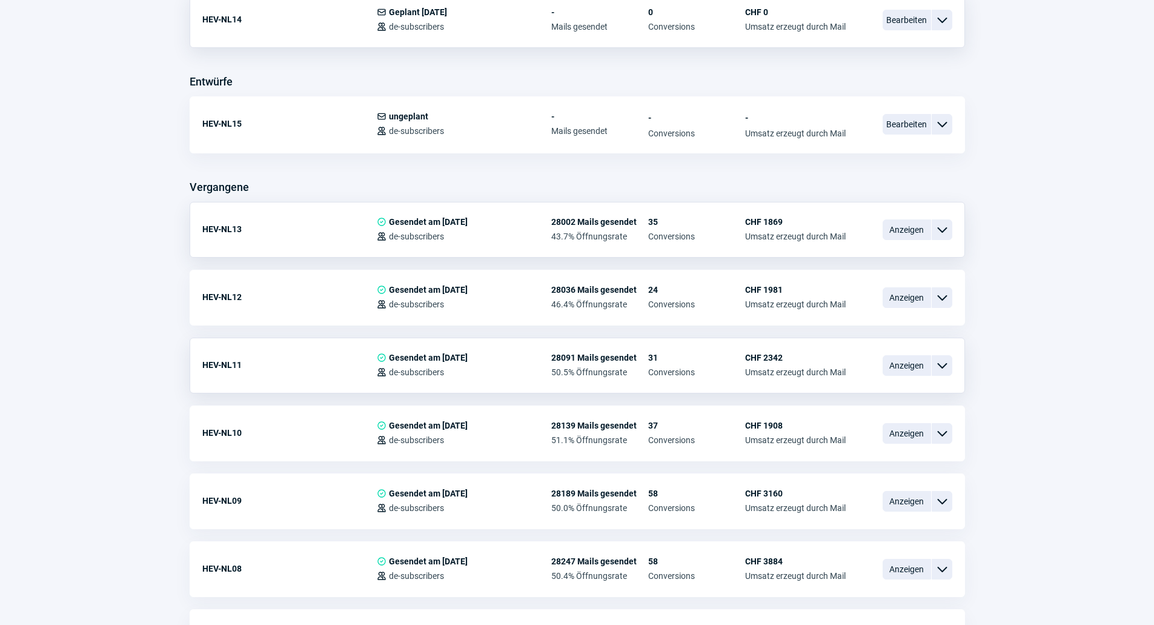
click at [948, 359] on span "ChevronDown icon" at bounding box center [942, 365] width 15 height 15
click at [888, 377] on div "Vorschau Als Vorlage speichern Kopieren" at bounding box center [879, 413] width 147 height 72
click at [880, 405] on div "Vorschau" at bounding box center [879, 416] width 145 height 22
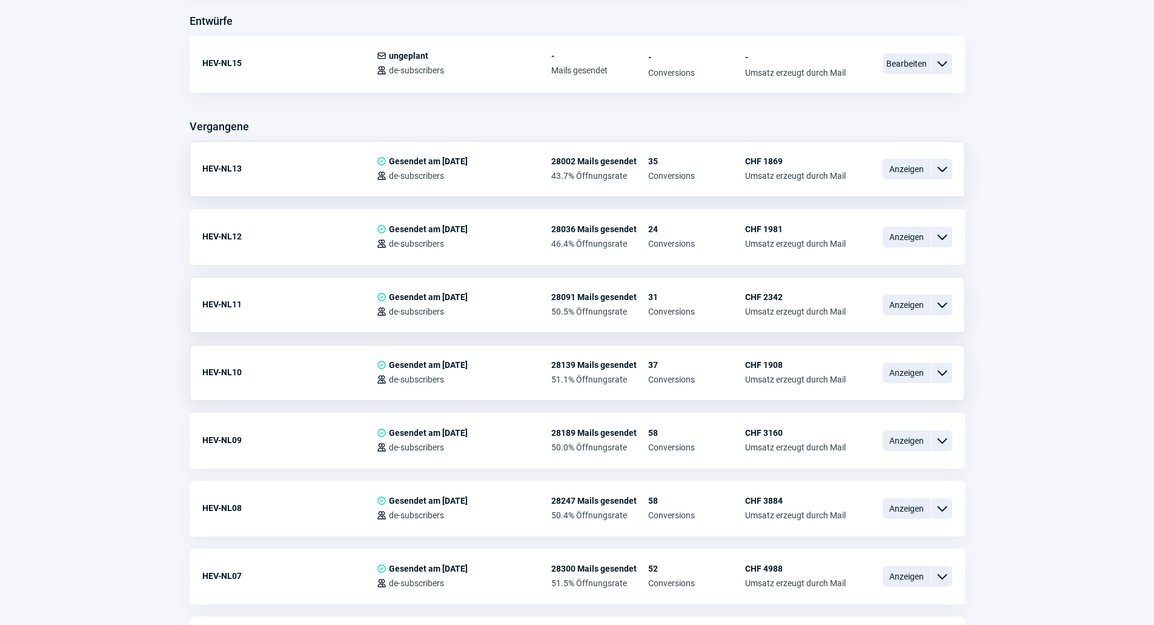
click at [948, 371] on span "ChevronDown icon" at bounding box center [942, 372] width 15 height 15
click at [856, 412] on div "Vorschau" at bounding box center [879, 423] width 145 height 22
click at [943, 436] on span "ChevronDown icon" at bounding box center [942, 440] width 15 height 15
click at [854, 480] on div "Vorschau" at bounding box center [879, 491] width 145 height 22
click at [938, 508] on span "ChevronDown icon" at bounding box center [942, 508] width 15 height 15
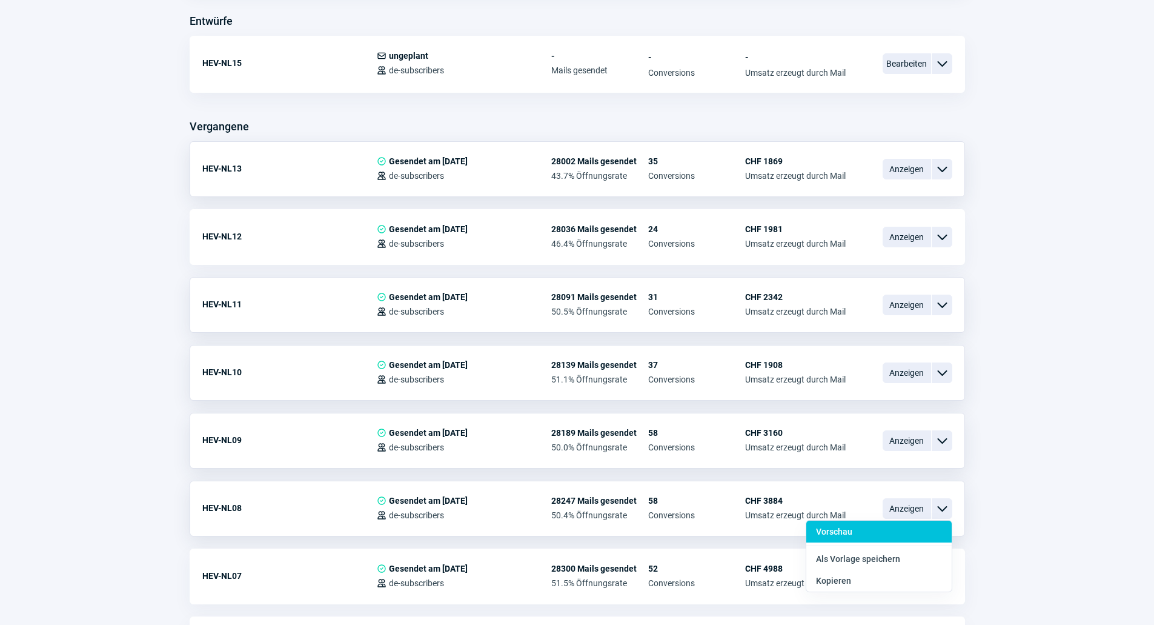
click at [871, 548] on div "Vorschau" at bounding box center [879, 559] width 145 height 22
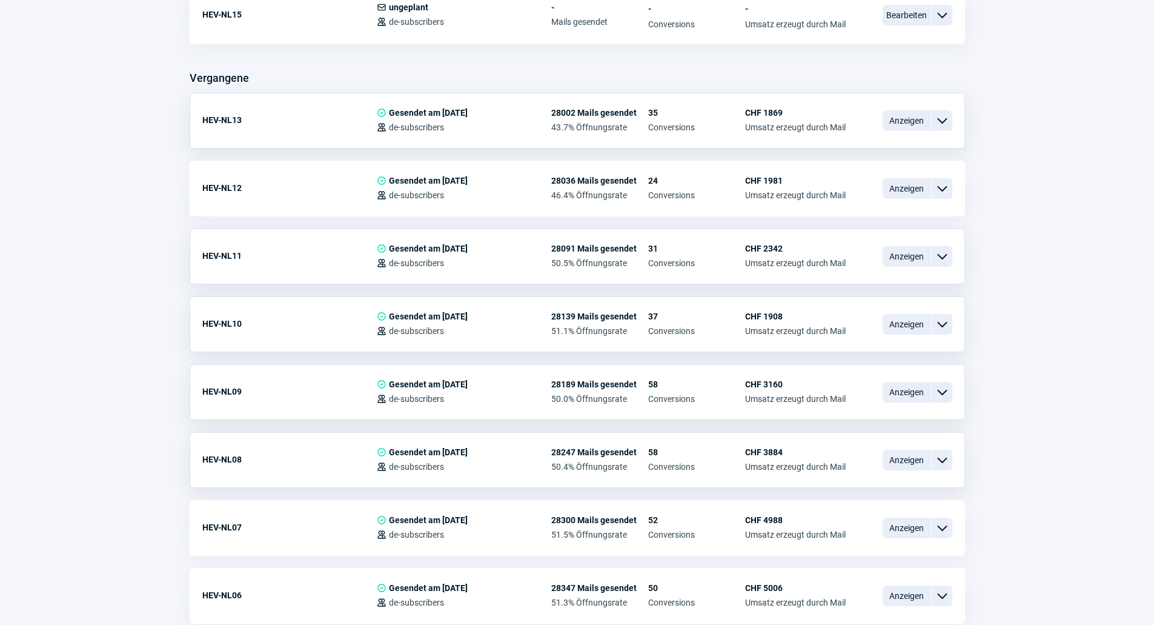
scroll to position [667, 0]
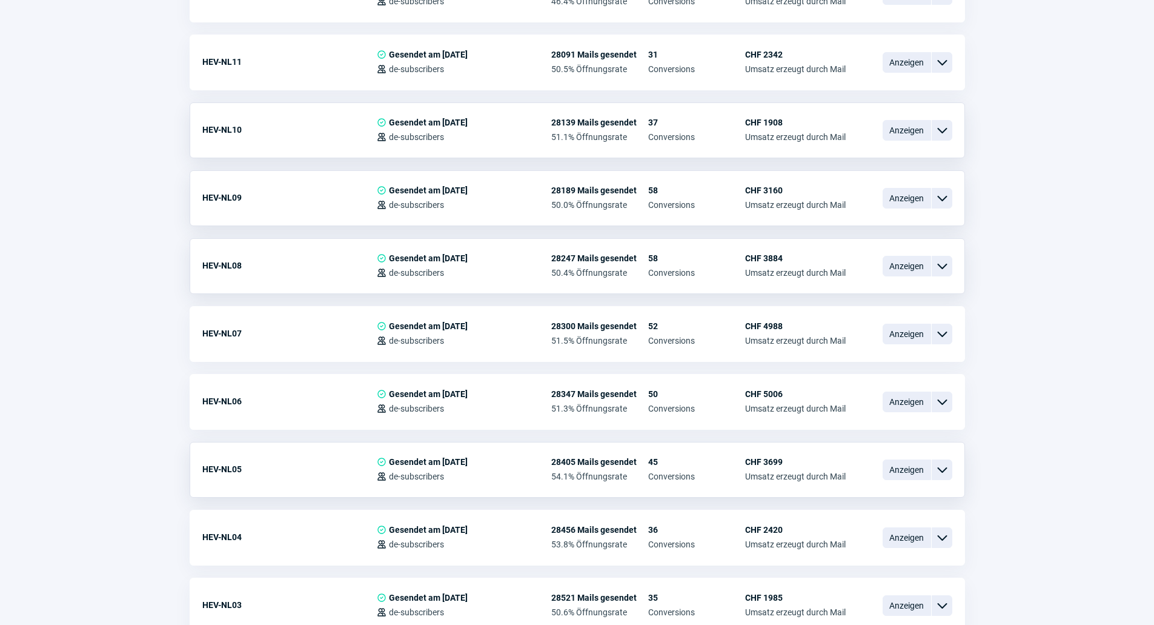
click at [948, 471] on span "ChevronDown icon" at bounding box center [942, 469] width 15 height 15
click at [868, 509] on div "Vorschau" at bounding box center [879, 520] width 145 height 22
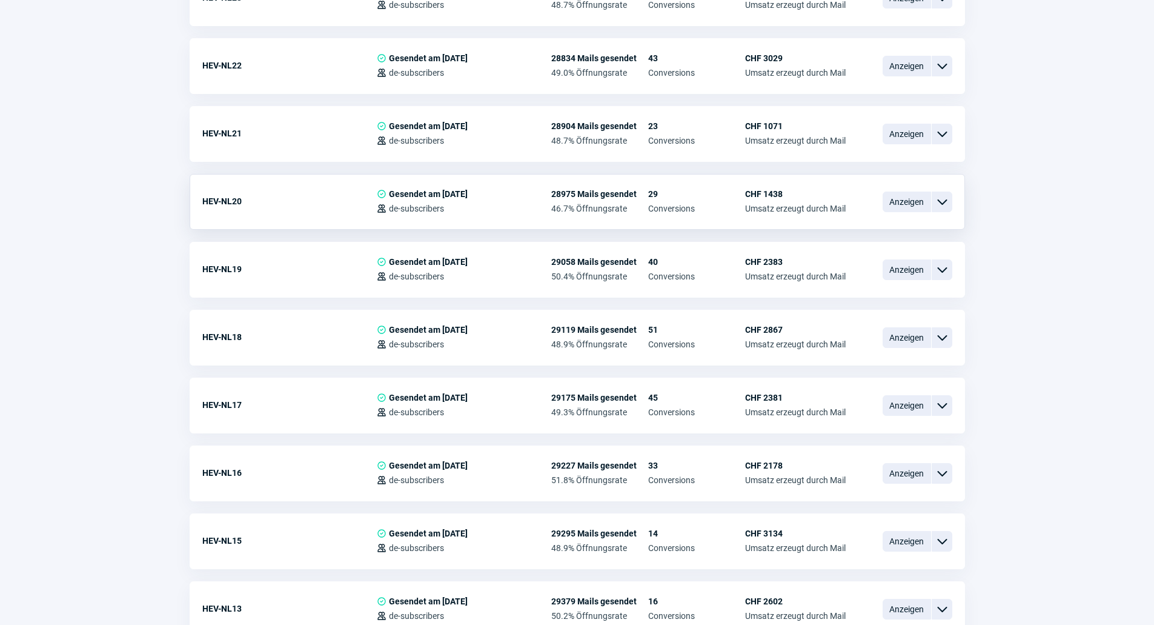
scroll to position [1575, 0]
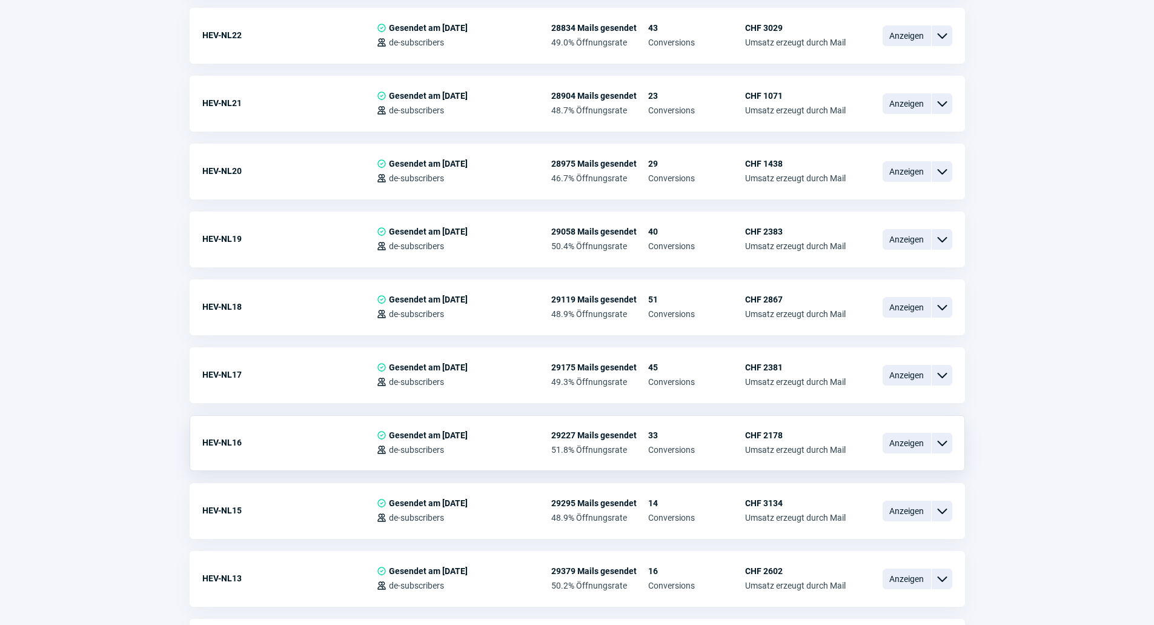
click at [942, 441] on span "ChevronDown icon" at bounding box center [942, 443] width 15 height 15
click at [896, 482] on div "Vorschau" at bounding box center [879, 493] width 145 height 22
click at [946, 517] on span "ChevronDown icon" at bounding box center [942, 511] width 15 height 15
click at [859, 550] on div "Vorschau" at bounding box center [879, 561] width 145 height 22
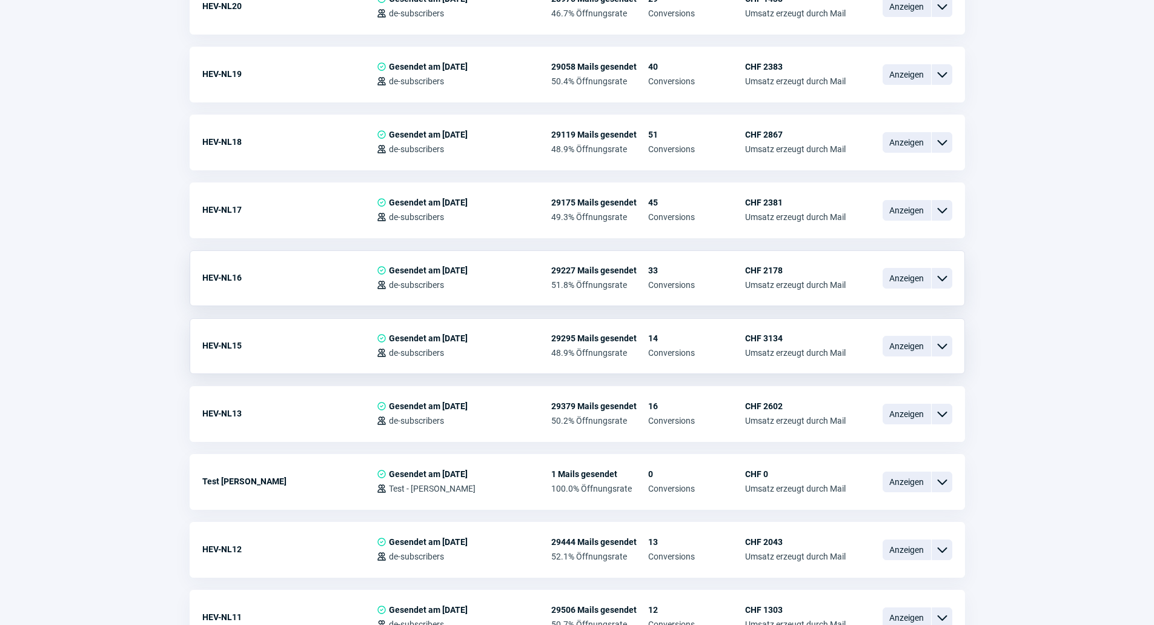
scroll to position [1757, 0]
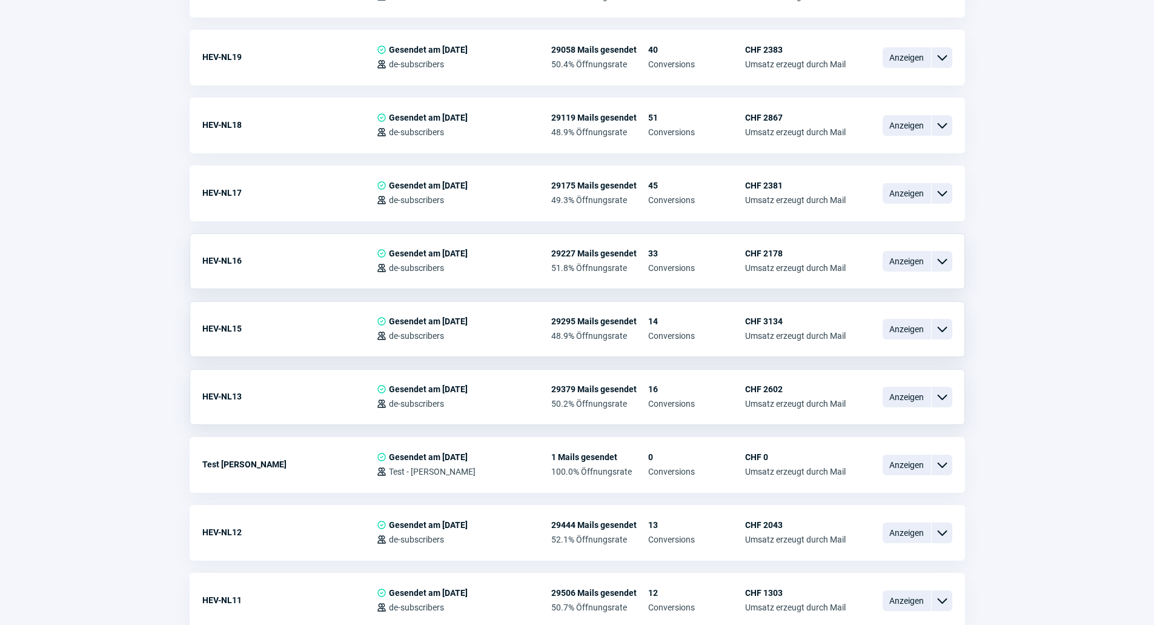
click at [945, 396] on span "ChevronDown icon" at bounding box center [942, 397] width 15 height 15
click at [902, 436] on div "Vorschau" at bounding box center [879, 447] width 145 height 22
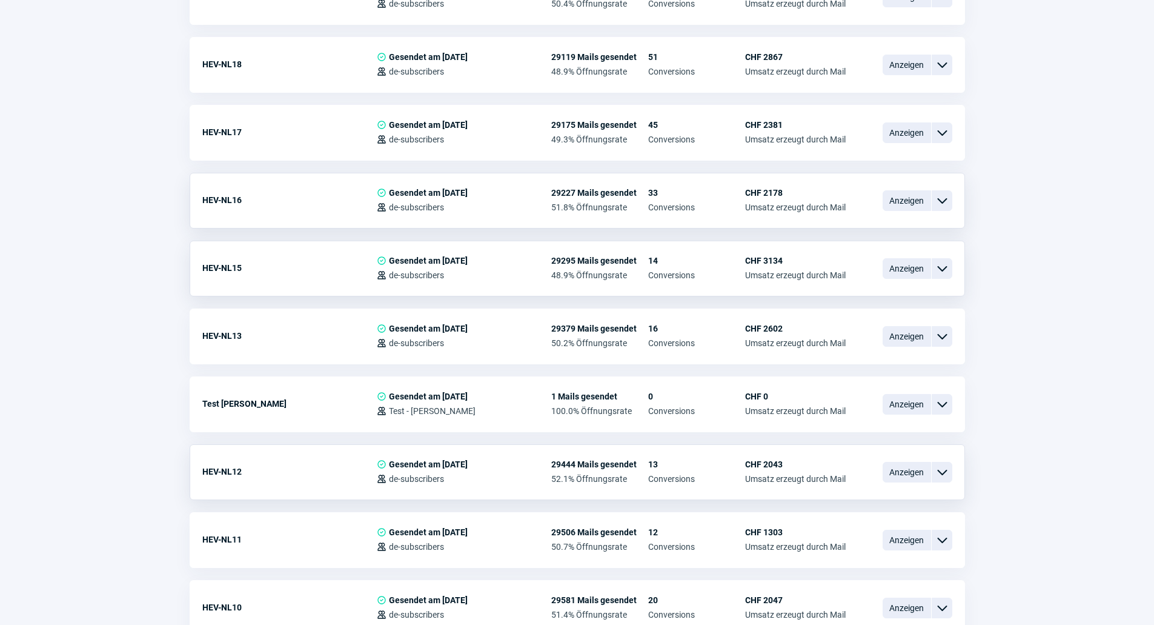
click at [941, 475] on span "ChevronDown icon" at bounding box center [942, 472] width 15 height 15
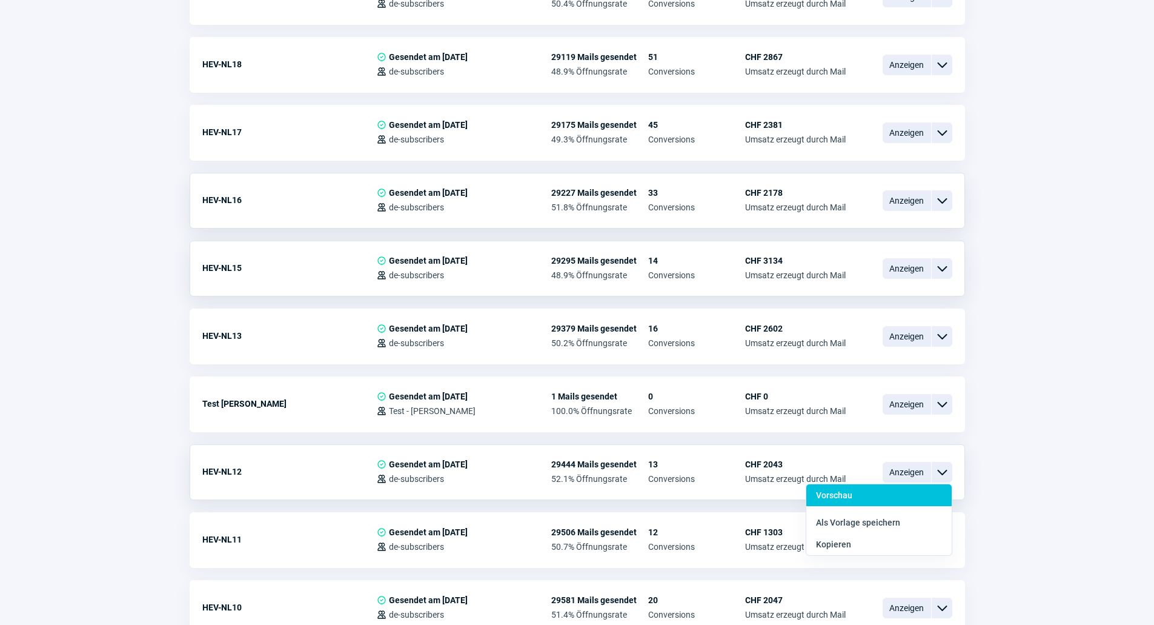
click at [875, 511] on div "Vorschau" at bounding box center [879, 522] width 145 height 22
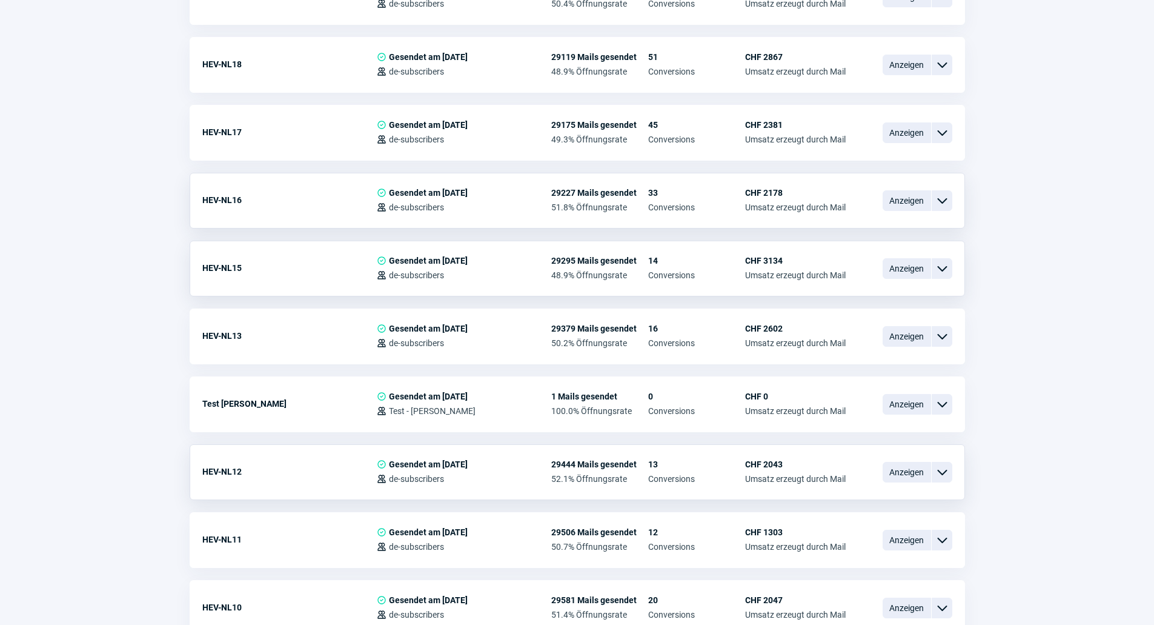
scroll to position [1697, 0]
